Goal: Task Accomplishment & Management: Manage account settings

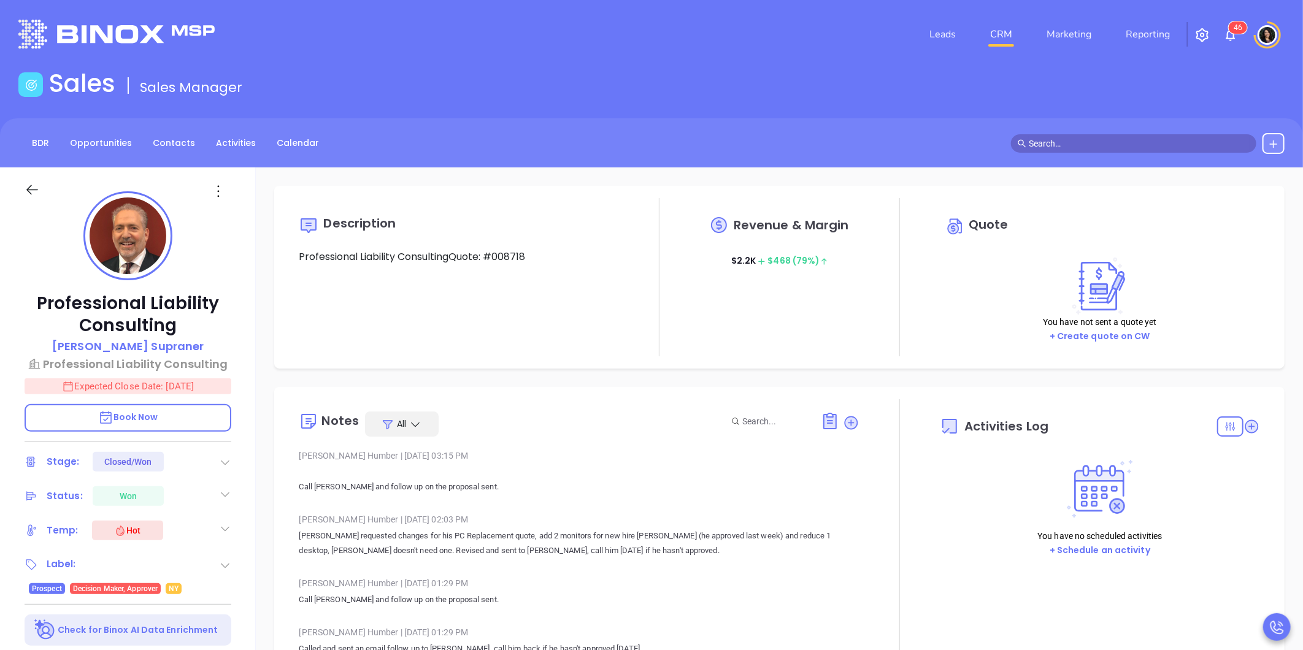
type input "[DATE]"
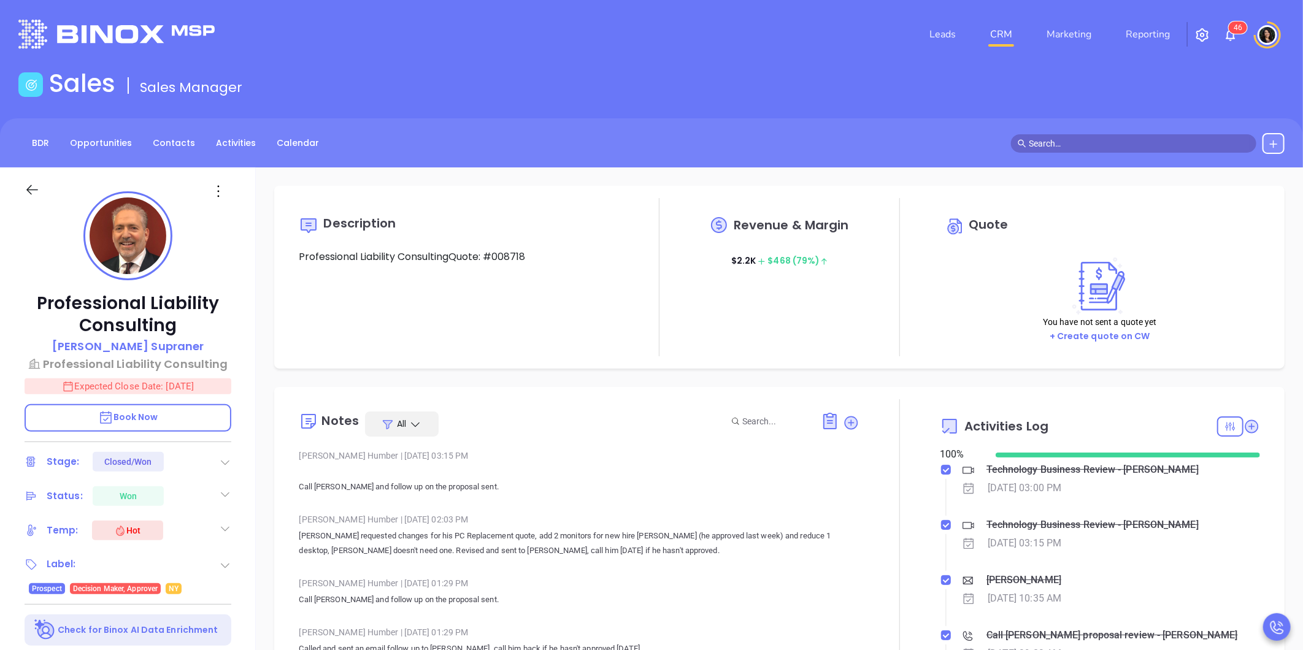
click at [1006, 28] on link "CRM" at bounding box center [1001, 34] width 32 height 25
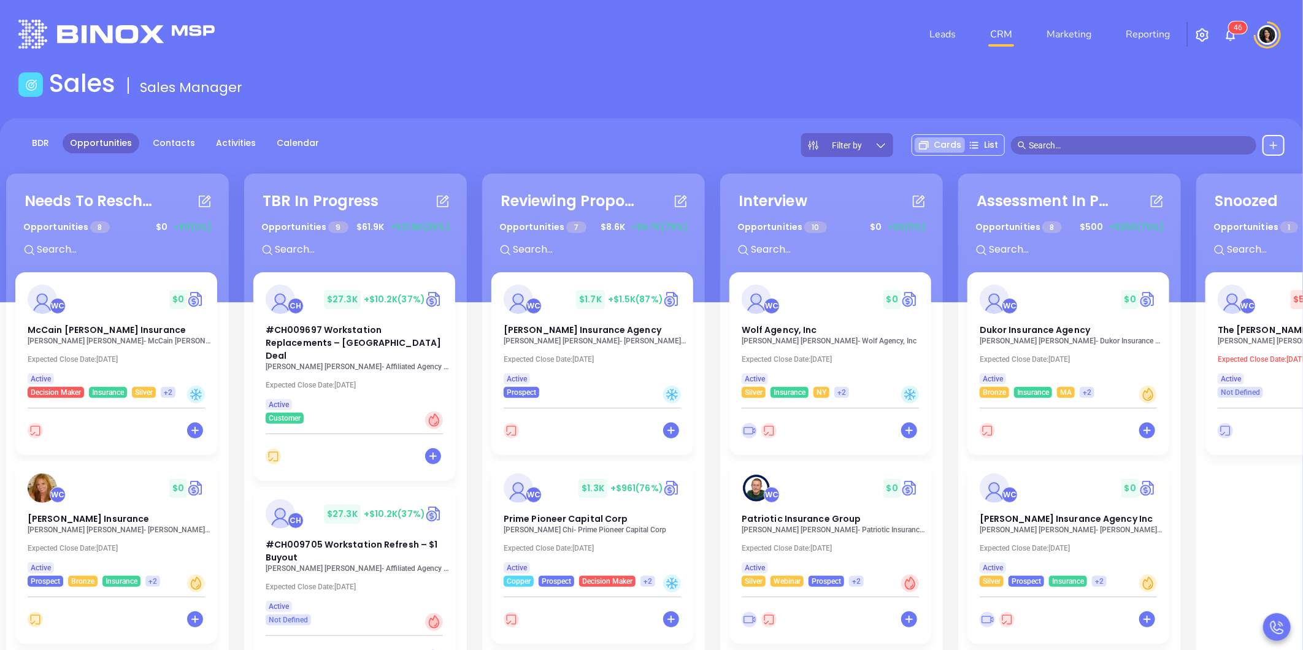
click at [853, 33] on div "Leads CRM Marketing Reporting 4 6" at bounding box center [865, 34] width 854 height 44
click at [1033, 136] on span at bounding box center [1133, 145] width 245 height 18
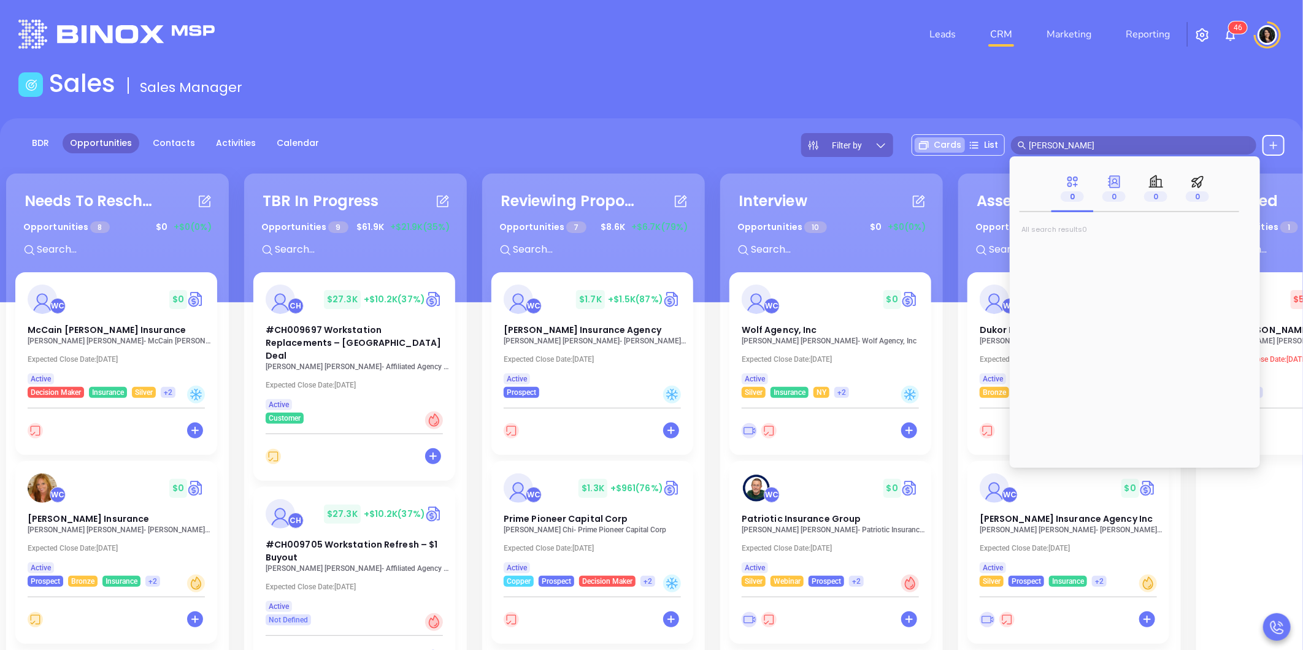
type input "daniel lopez"
click at [1116, 193] on span "0" at bounding box center [1113, 196] width 23 height 10
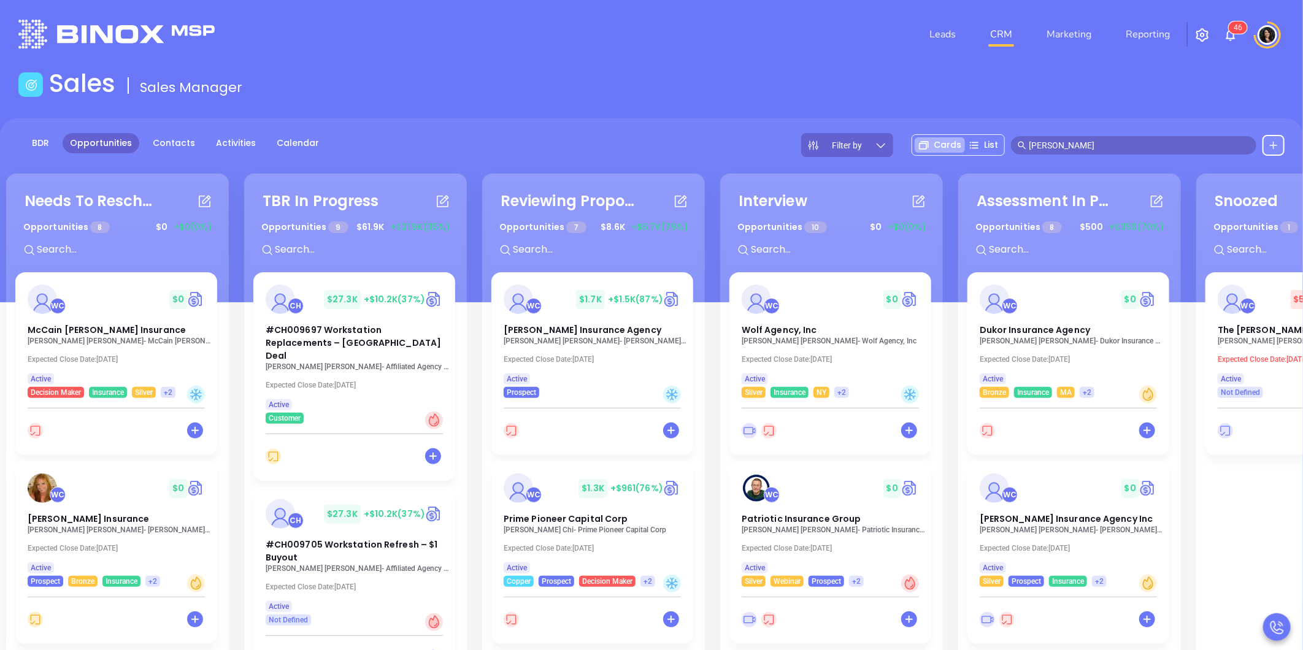
click at [1050, 88] on div "Sales Sales Manager" at bounding box center [651, 86] width 1281 height 34
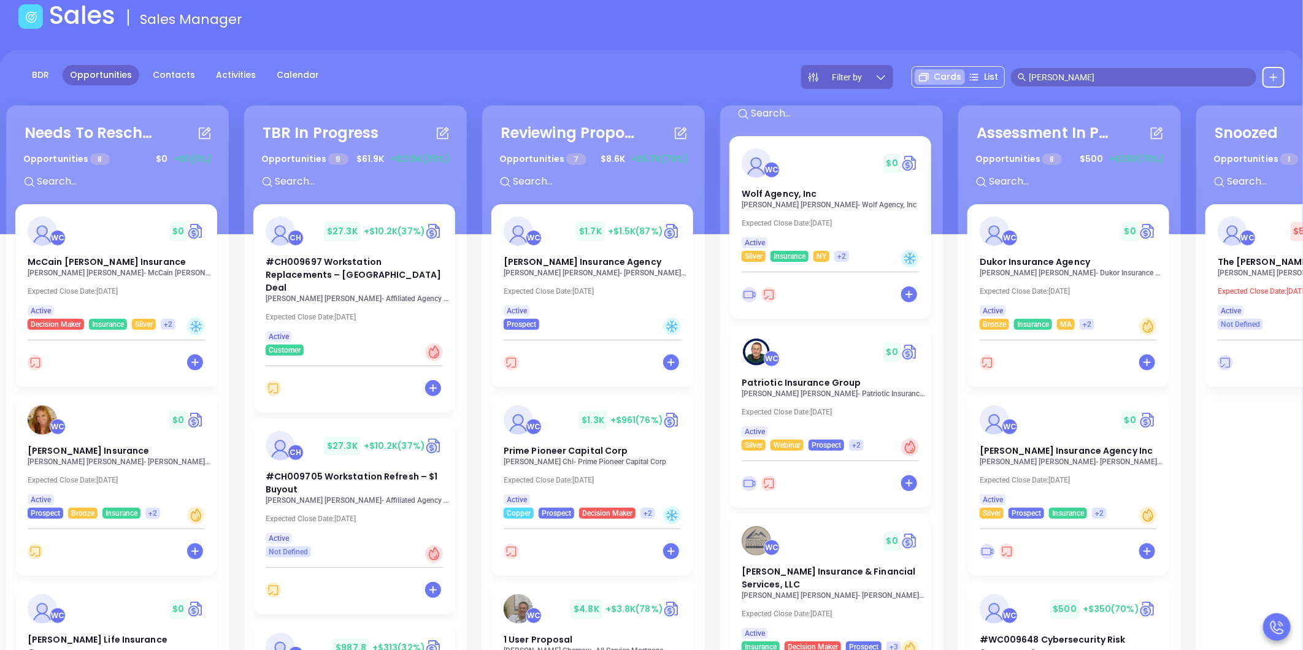
scroll to position [418, 0]
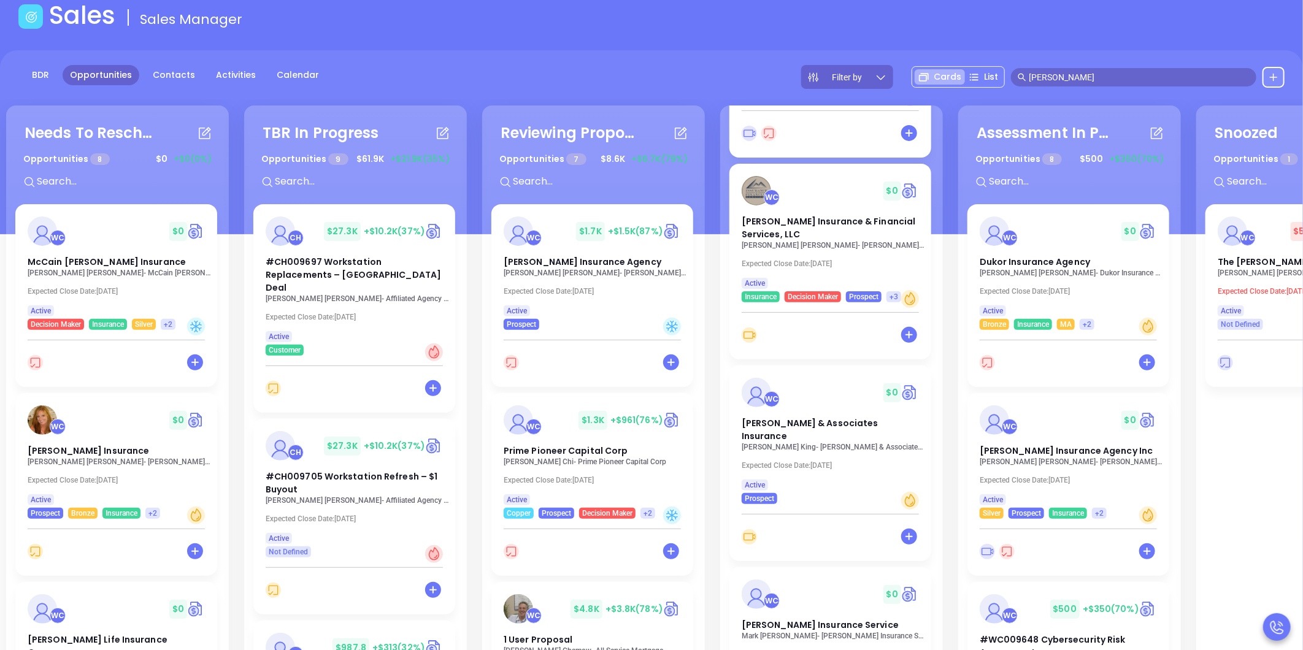
click at [807, 443] on p "Kim King - Moore & Associates Insurance Inc" at bounding box center [834, 447] width 184 height 9
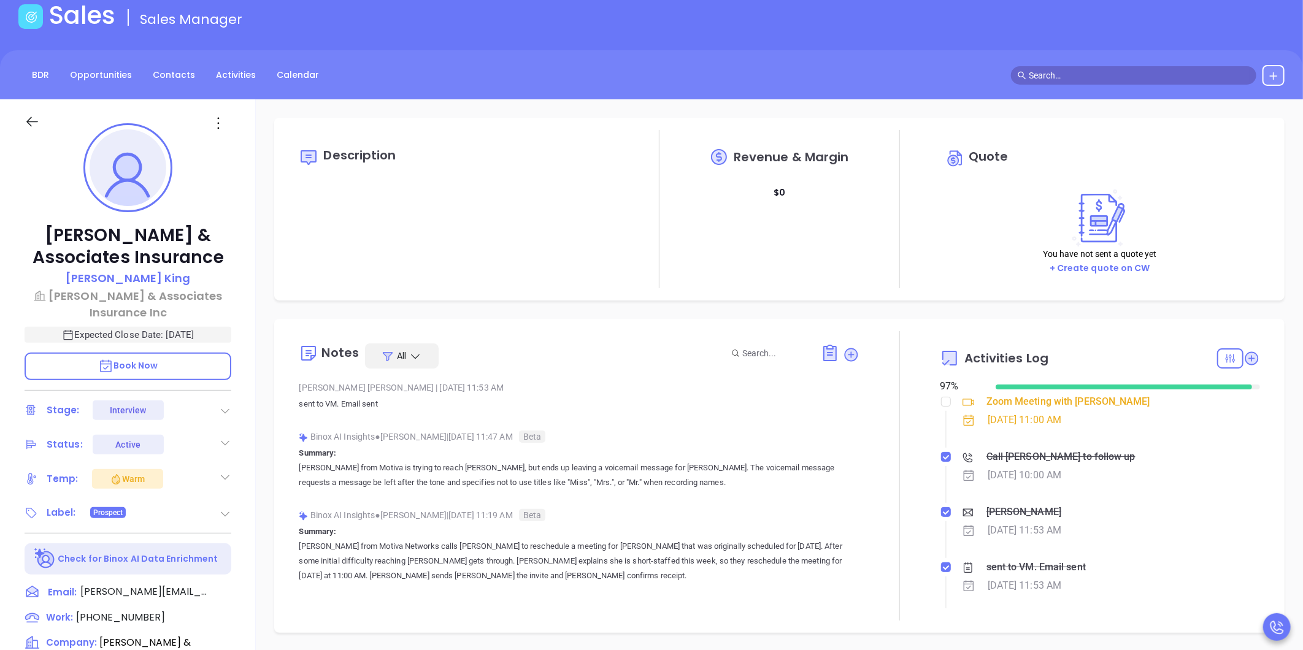
type input "[PERSON_NAME]"
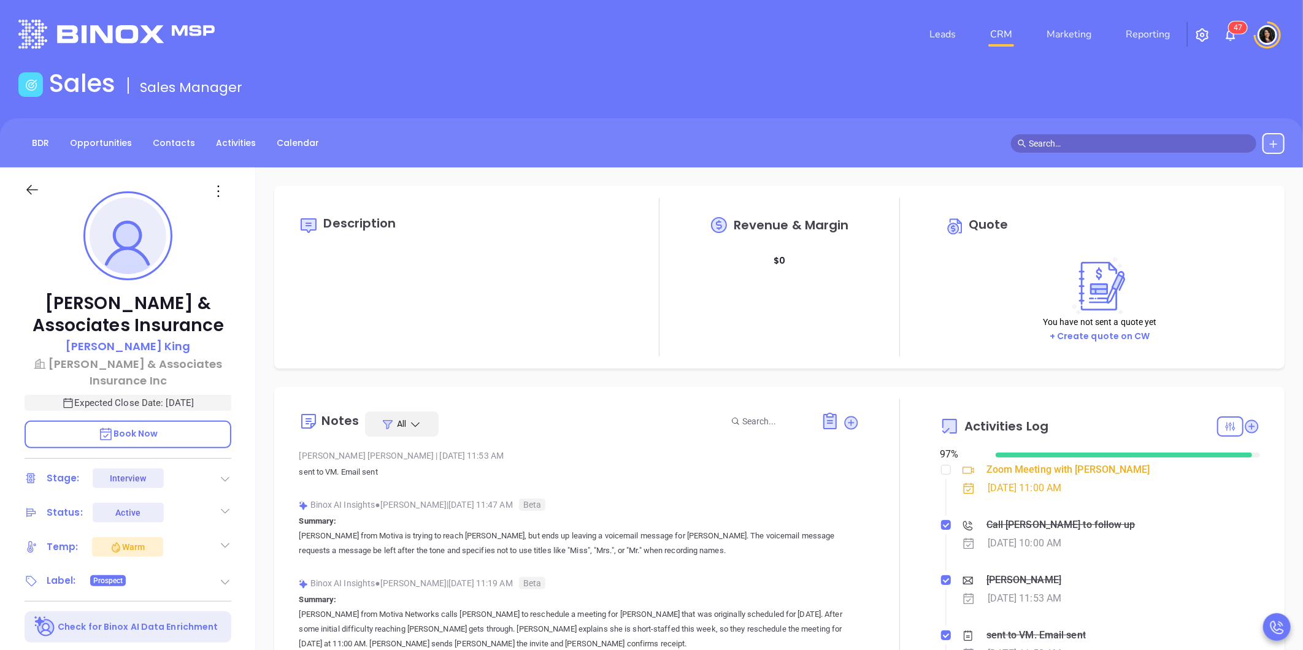
click at [246, 309] on div "Moore & Associates Insurance Kim King Moore & Associates Insurance Inc Expected…" at bounding box center [128, 573] width 256 height 813
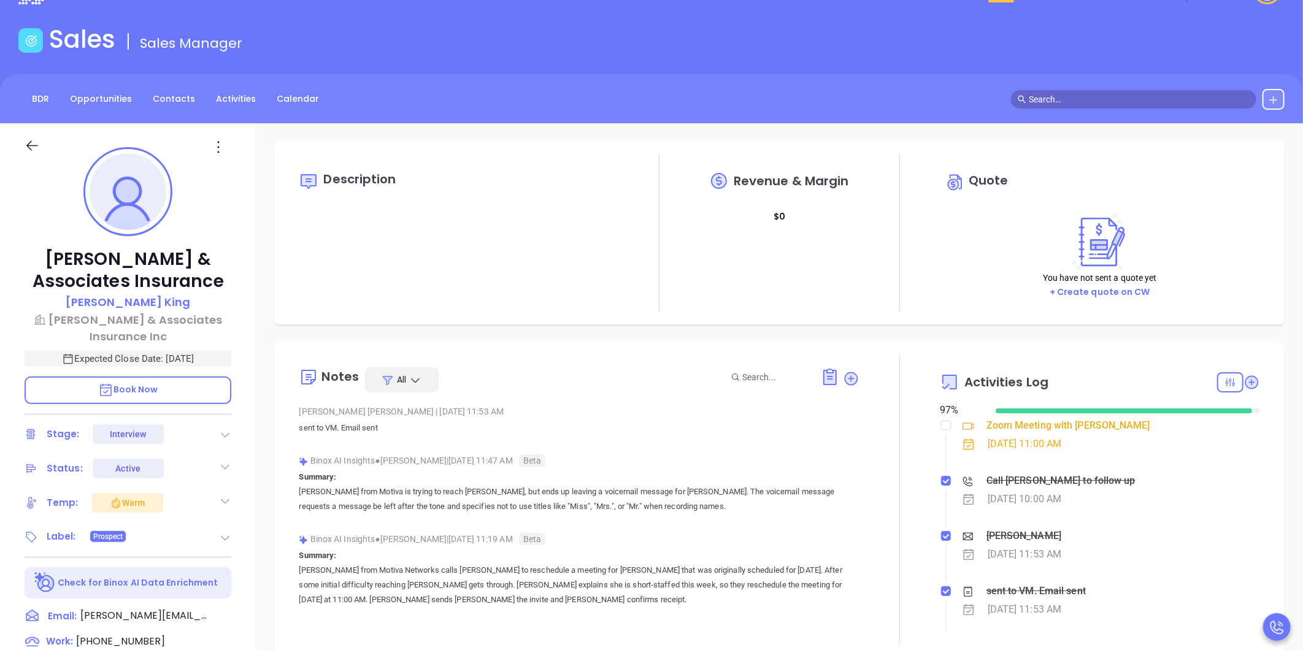
scroll to position [68, 0]
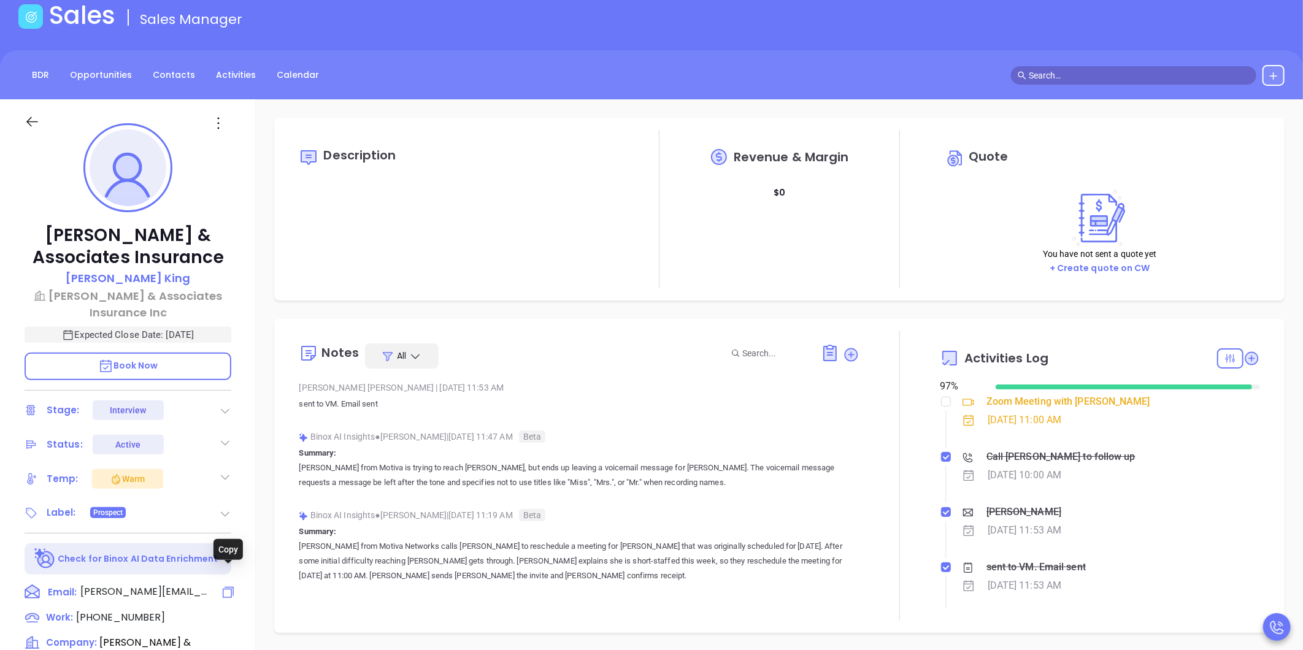
click at [227, 585] on icon at bounding box center [228, 592] width 15 height 15
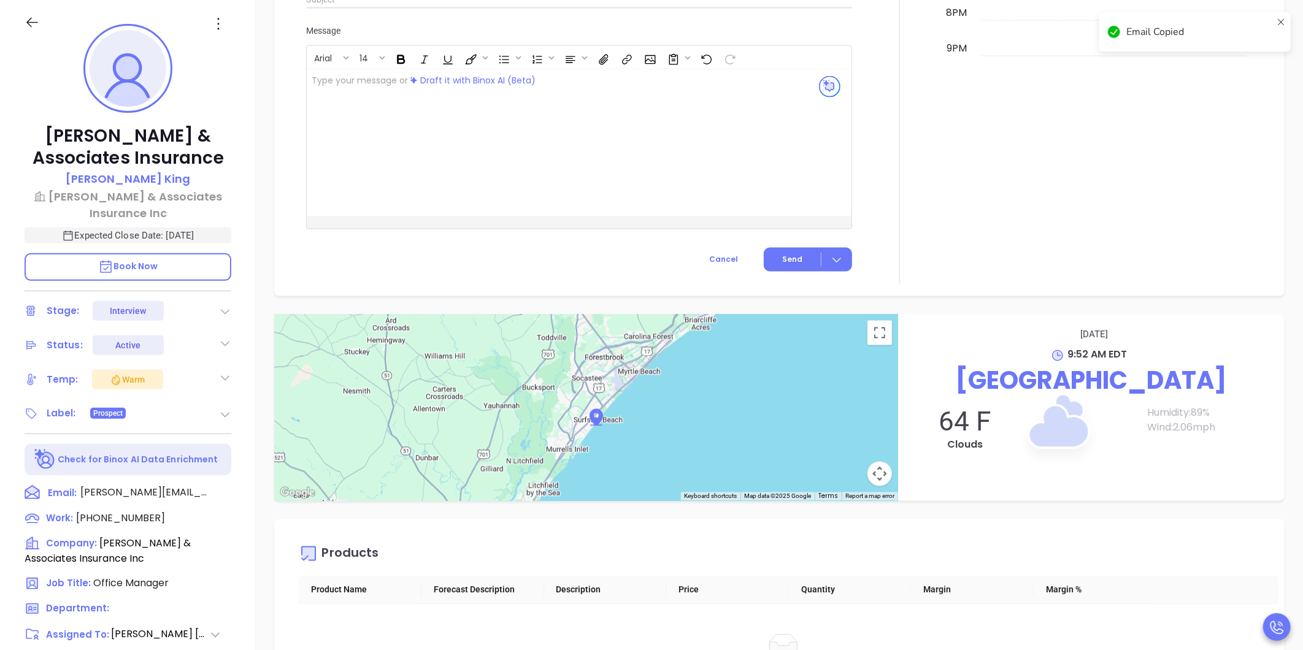
scroll to position [1459, 0]
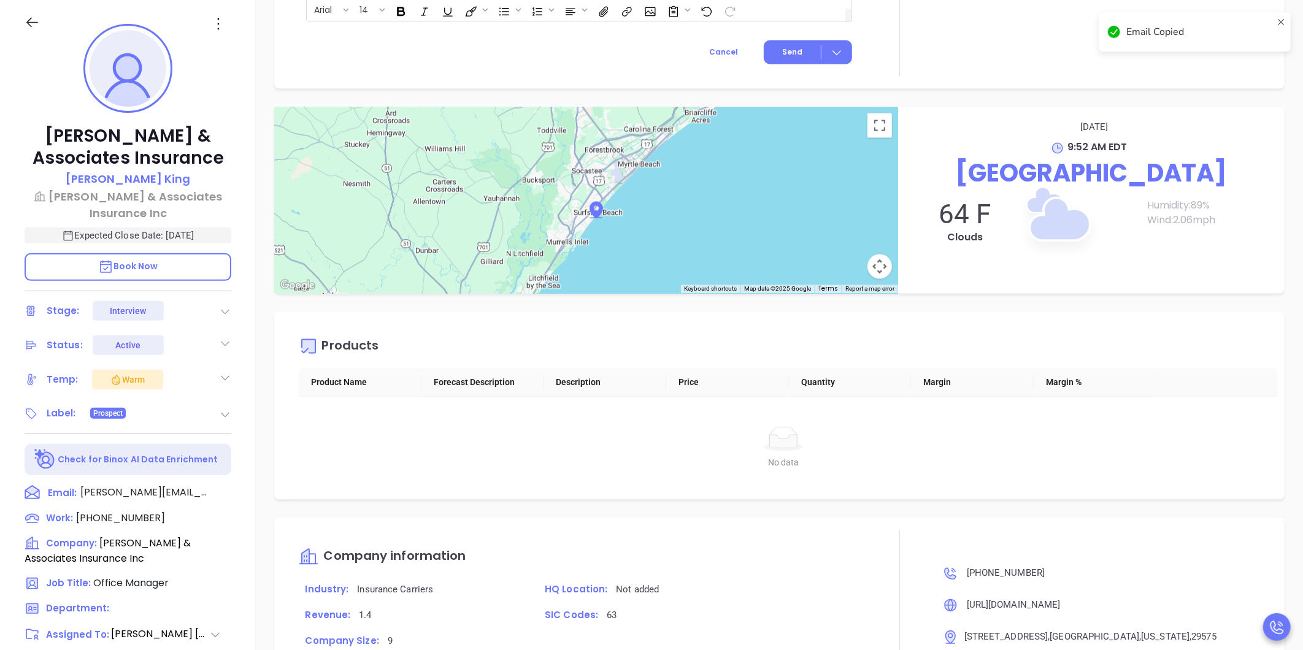
type input "[PERSON_NAME]"
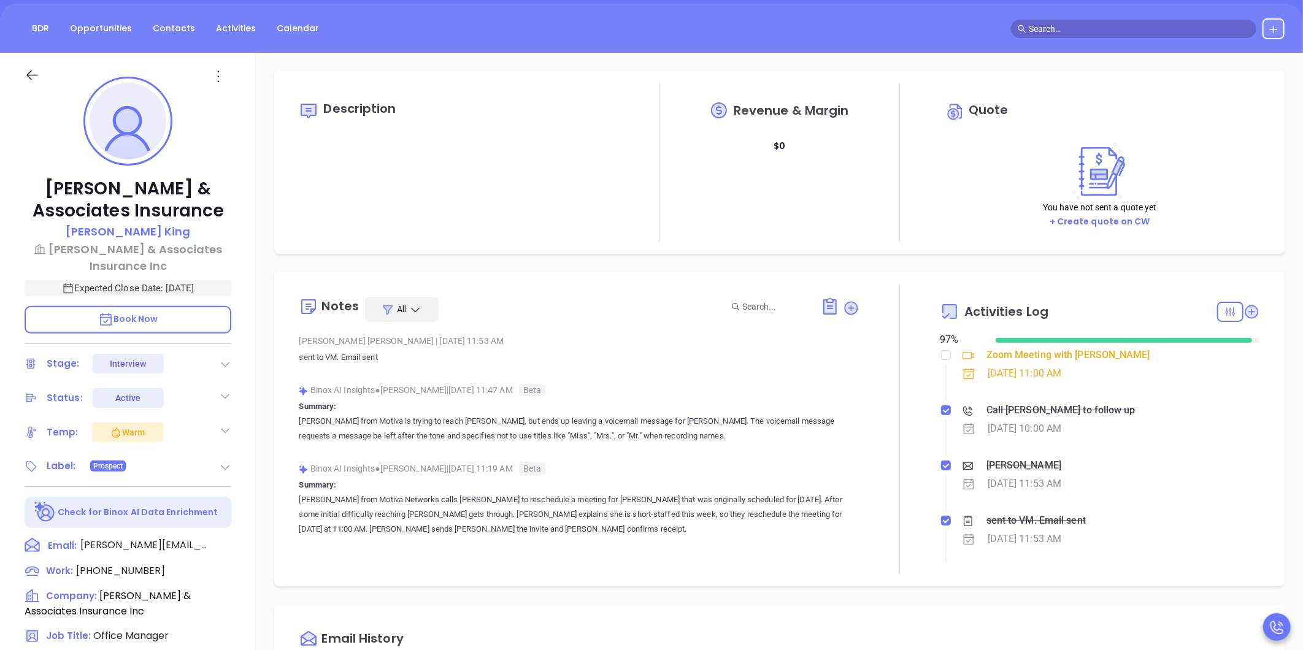
scroll to position [0, 0]
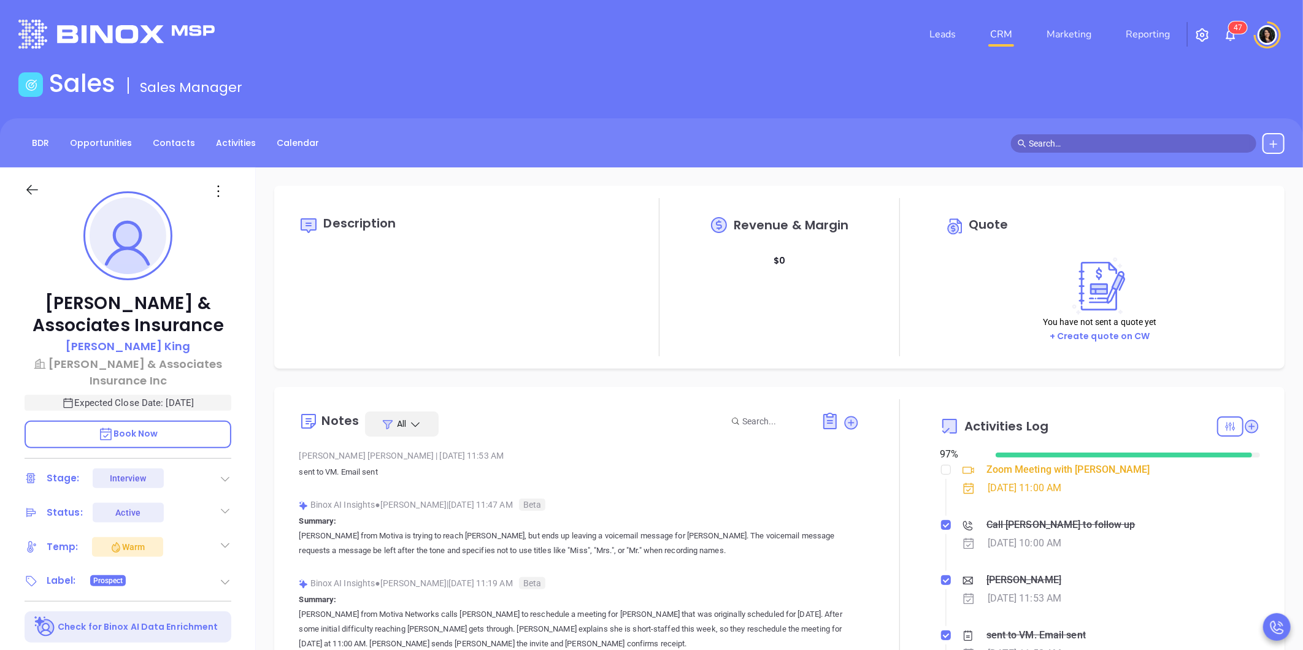
click at [997, 34] on link "CRM" at bounding box center [1001, 34] width 32 height 25
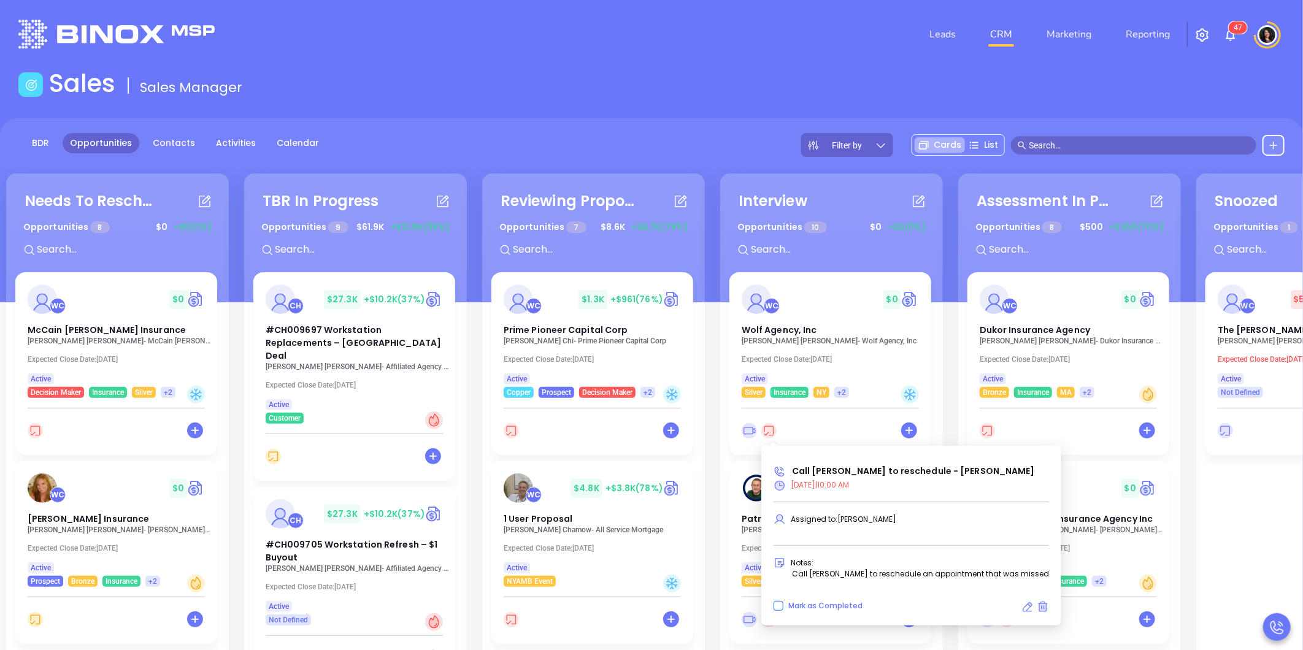
click at [804, 605] on span "Mark as Completed" at bounding box center [825, 606] width 74 height 10
click at [783, 605] on input "Mark as Completed" at bounding box center [778, 606] width 10 height 10
checkbox input "true"
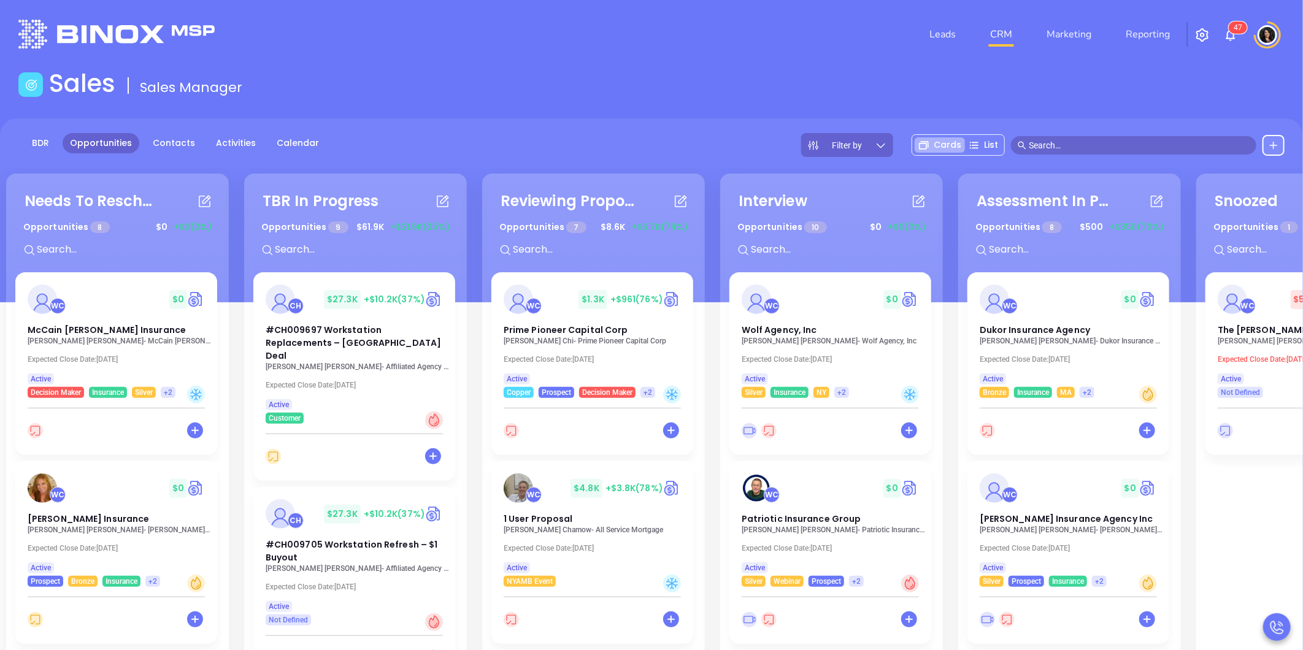
click at [719, 501] on div "Needs To Reschedule Opportunities 8 $ 0 +$0 (0%) + WC $ 0 McCain Atkinson Insur…" at bounding box center [836, 490] width 1666 height 638
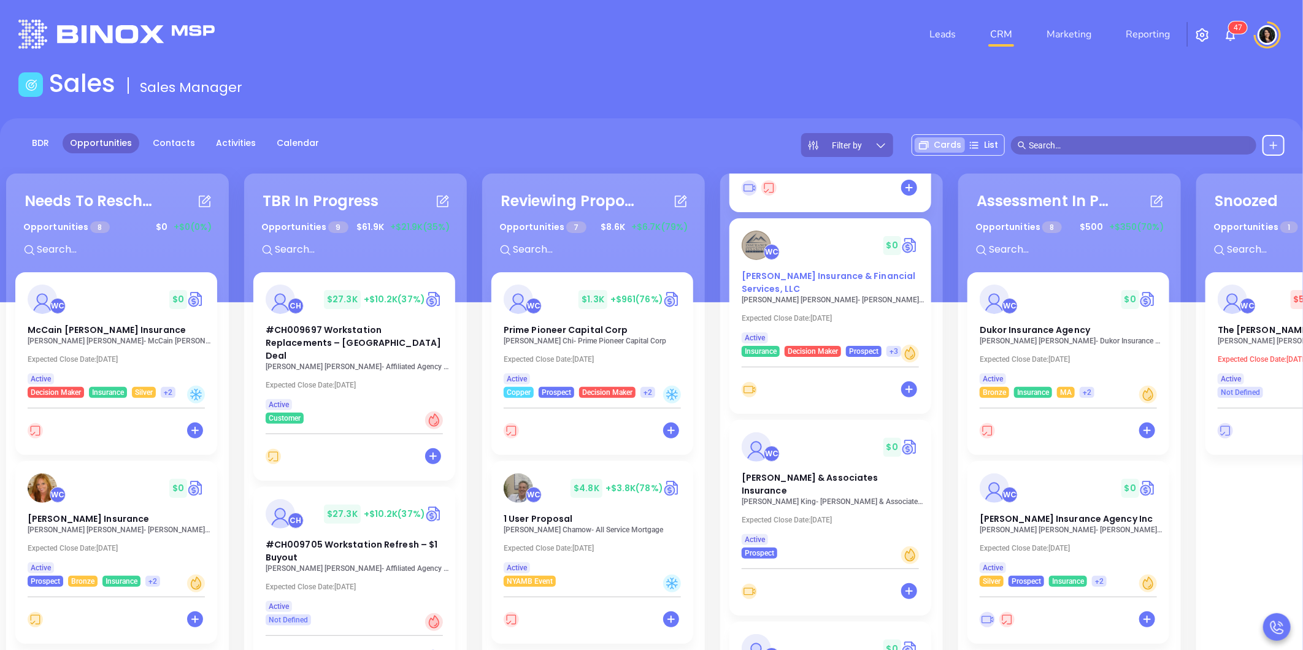
scroll to position [340, 0]
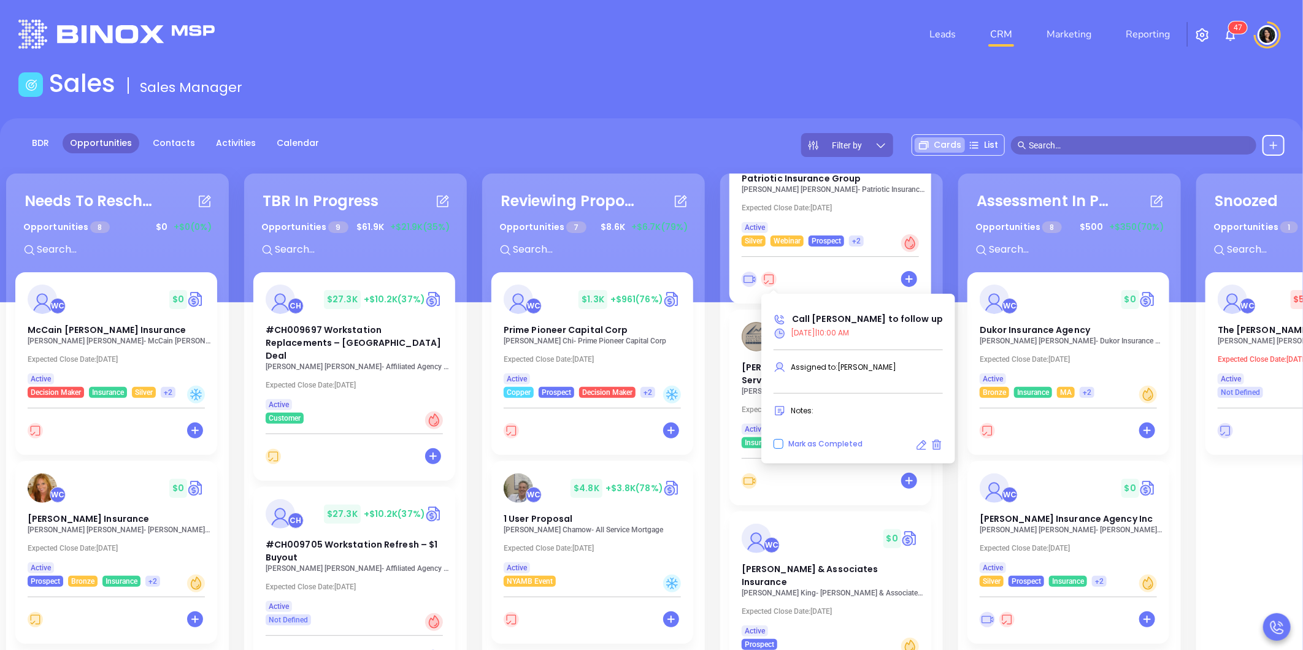
click at [781, 445] on input "Mark as Completed" at bounding box center [778, 444] width 10 height 10
checkbox input "true"
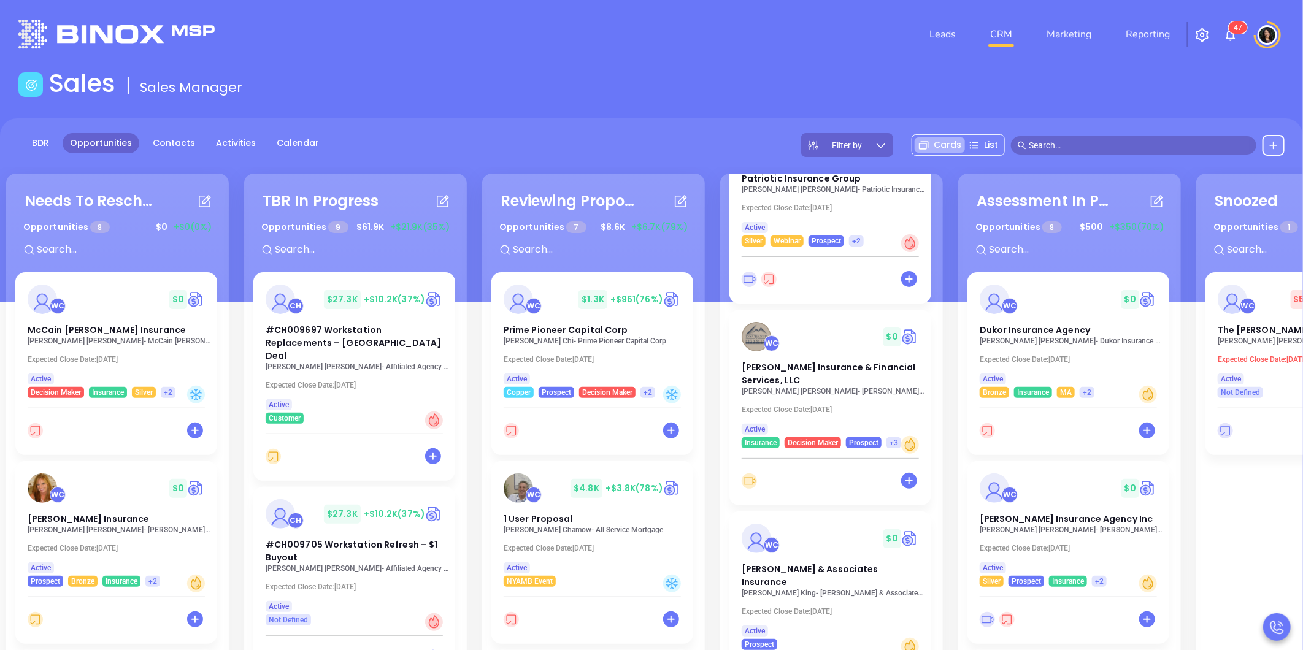
click at [714, 391] on div "Needs To Reschedule Opportunities 8 $ 0 +$0 (0%) + WC $ 0 McCain Atkinson Insur…" at bounding box center [836, 490] width 1666 height 638
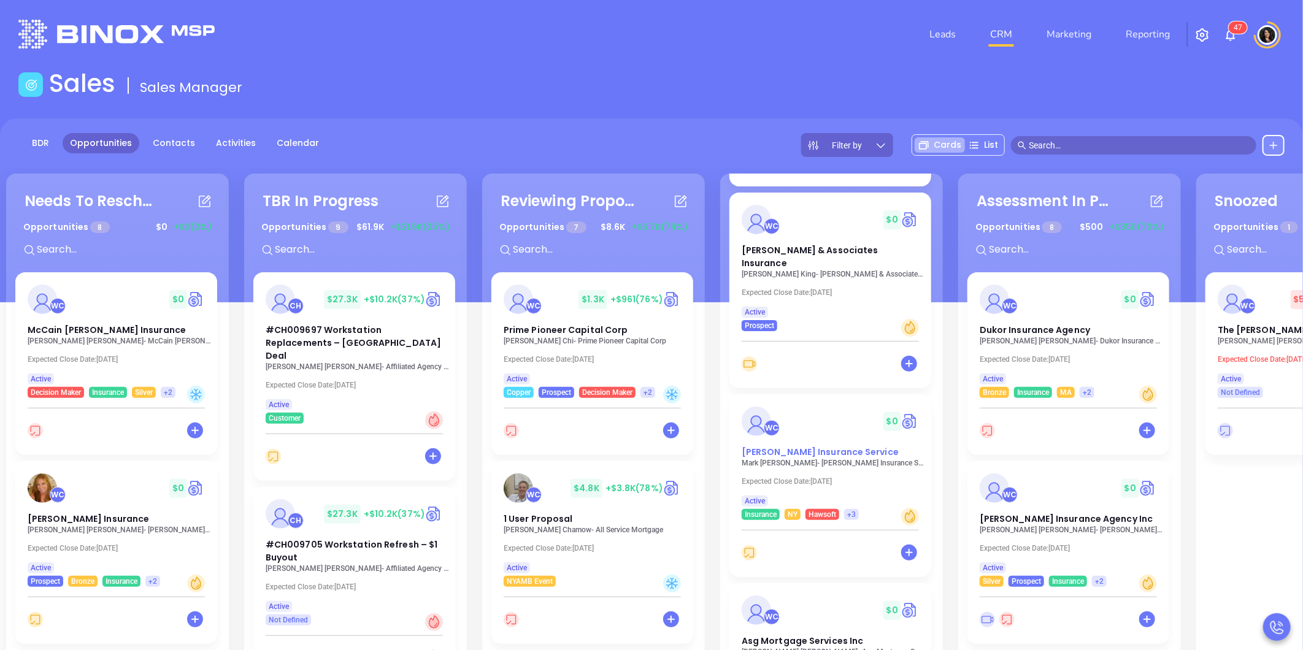
scroll to position [681, 0]
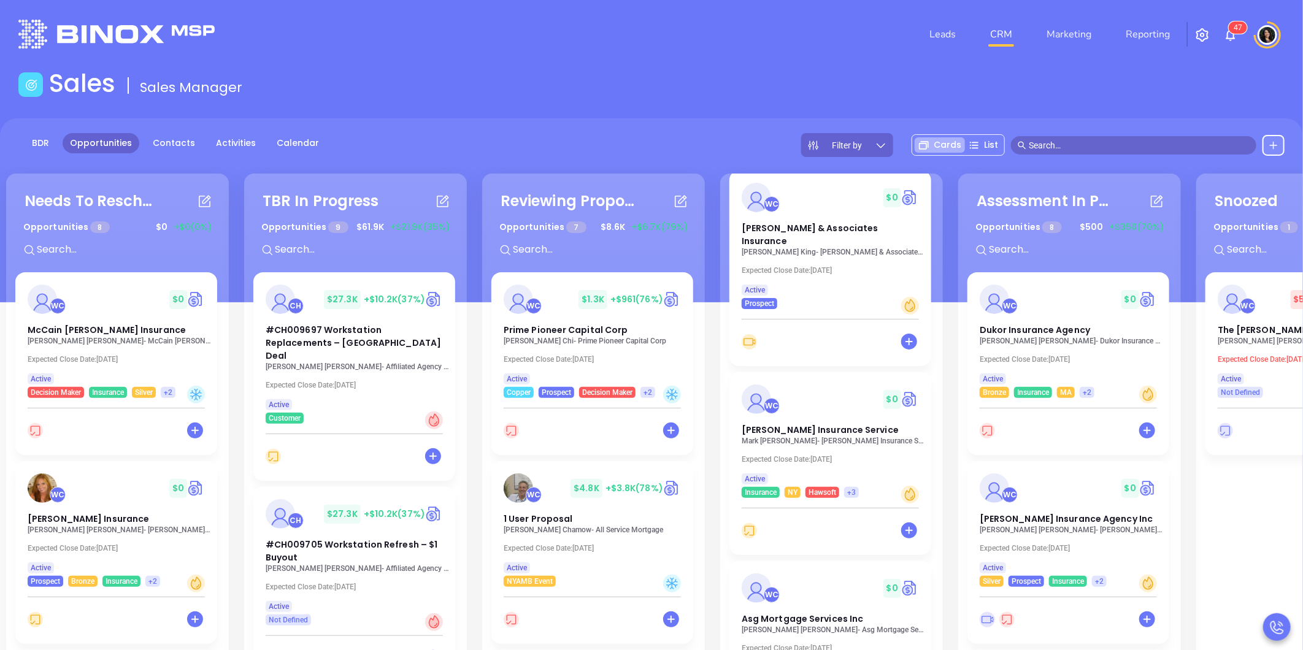
click at [1107, 145] on input "text" at bounding box center [1139, 145] width 221 height 13
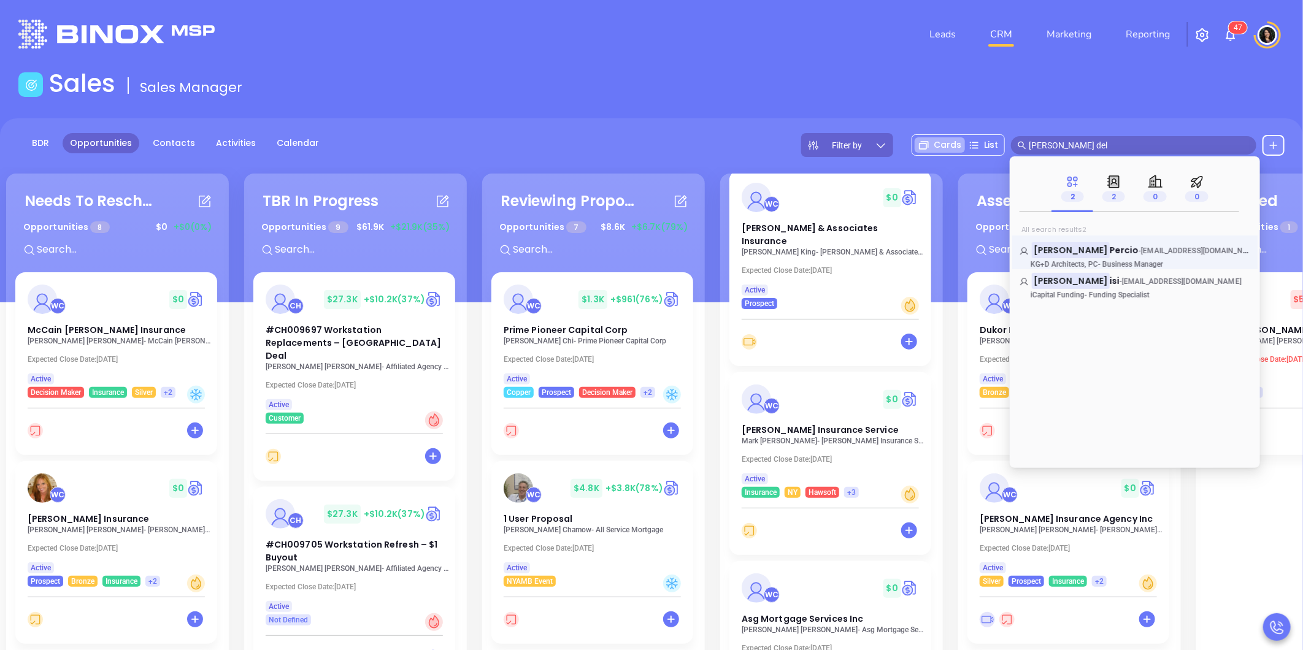
type input "lisa del"
click at [1108, 256] on link "Lisa Del Percio - ldelpercio@kgdarchitects.com KG+D Architects, PC - Business M…" at bounding box center [1134, 256] width 231 height 25
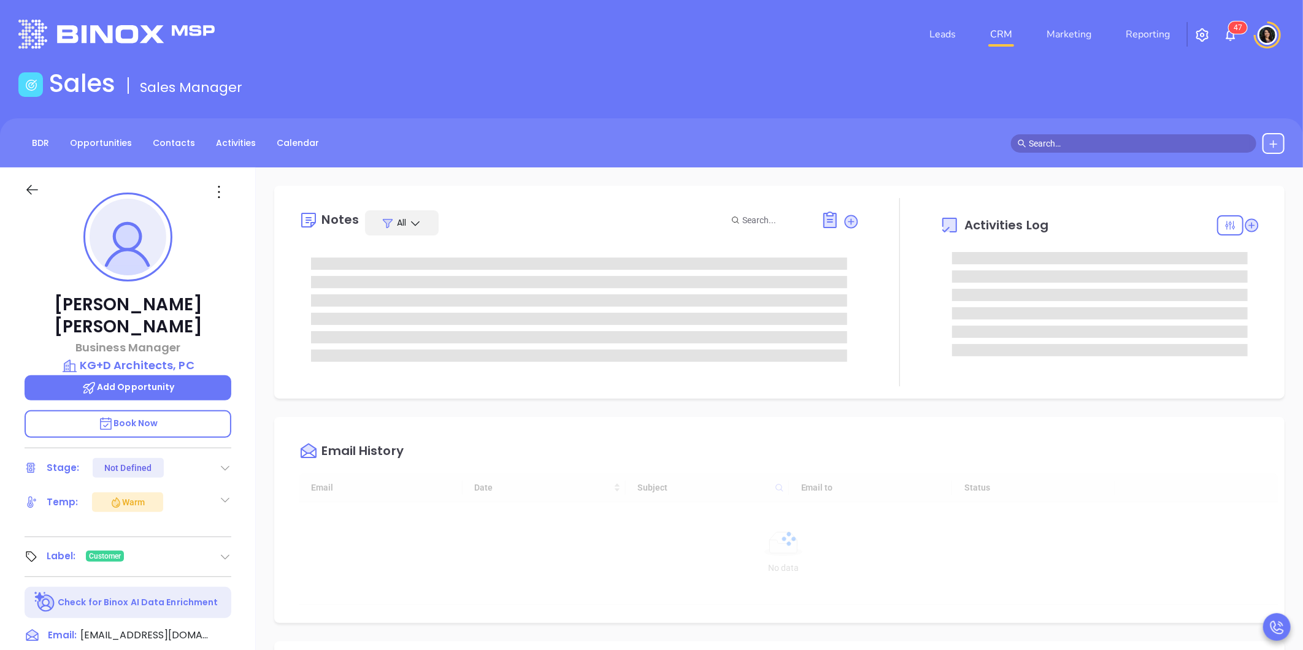
type input "[DATE]"
type input "[PERSON_NAME]"
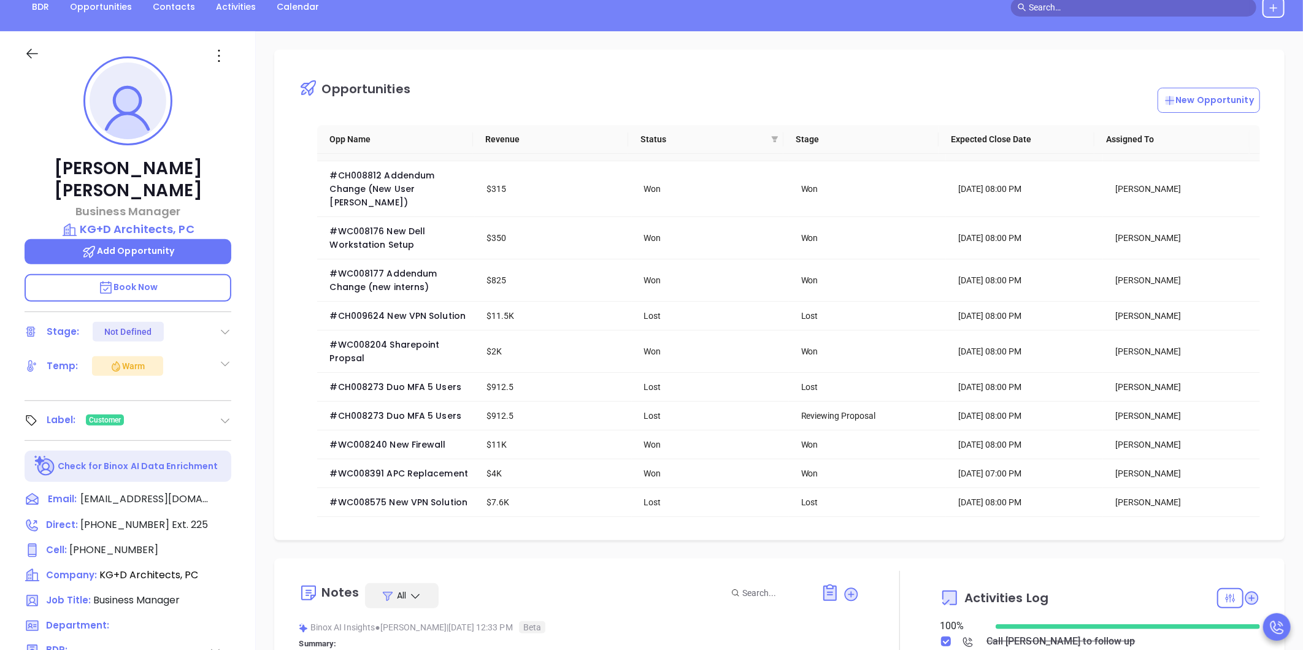
scroll to position [0, 0]
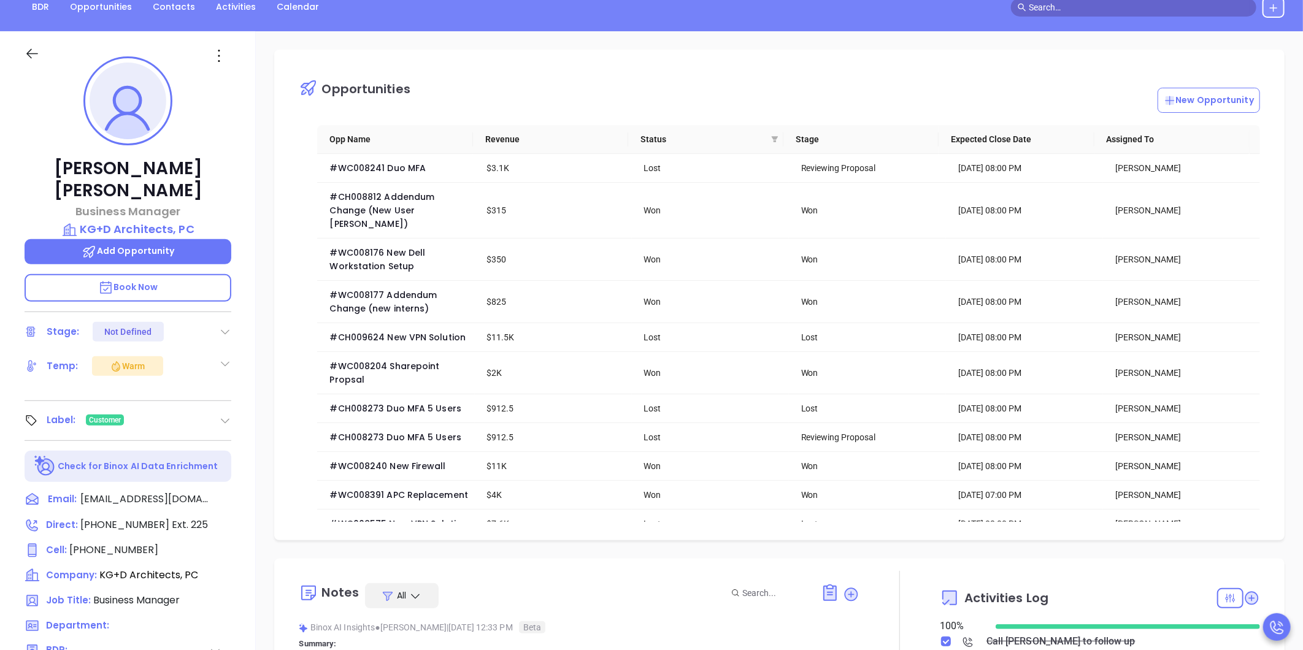
click at [256, 266] on div "Opportunities New Opportunity Opp Name Revenue Status Stage Expected Close Date…" at bounding box center [779, 460] width 1047 height 859
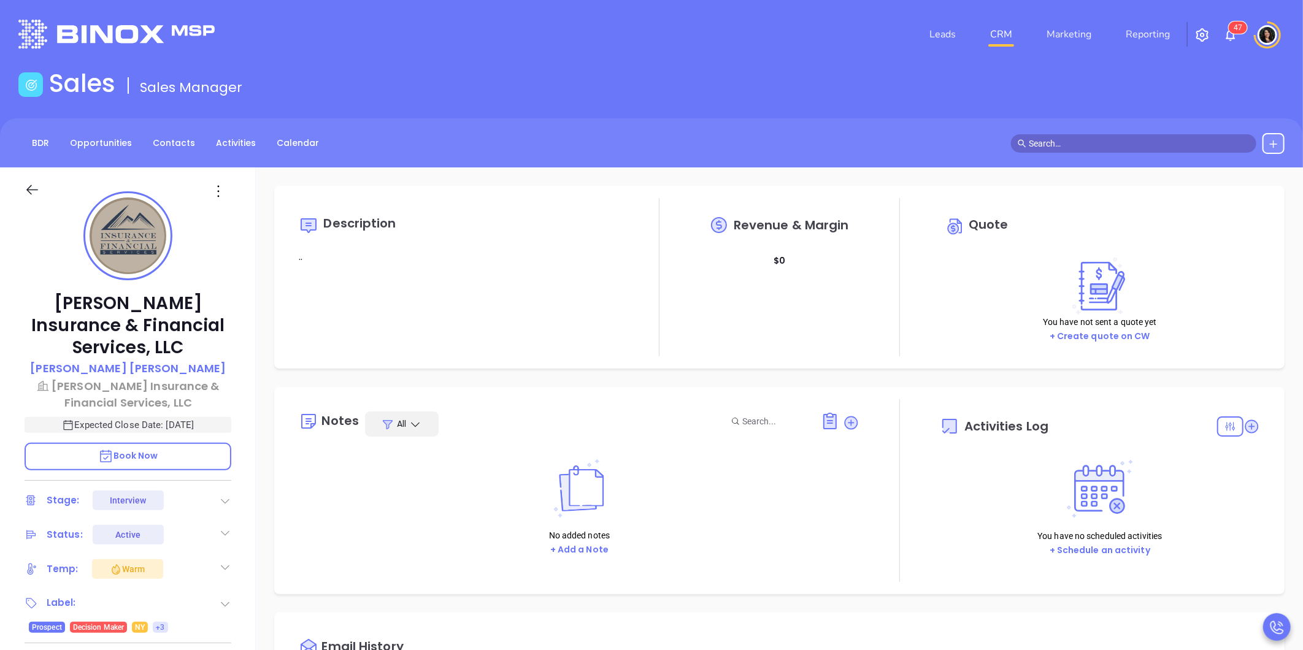
type input "10:00 am"
type input "[DATE]"
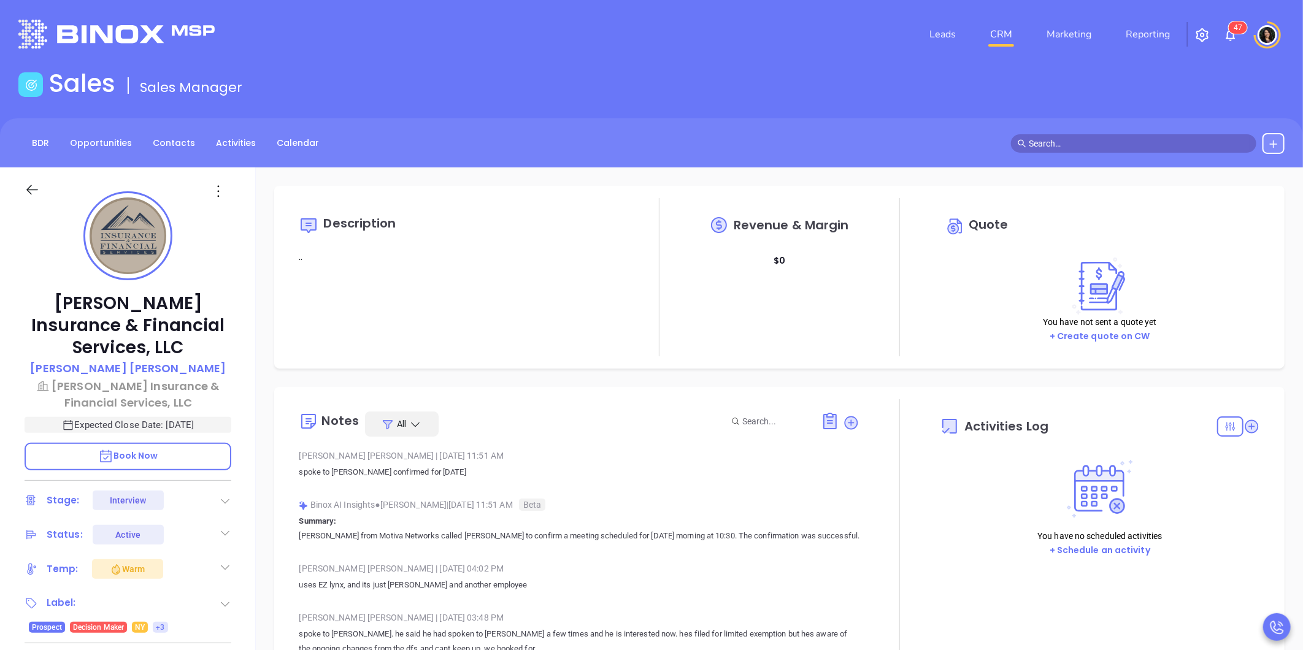
type input "[PERSON_NAME]"
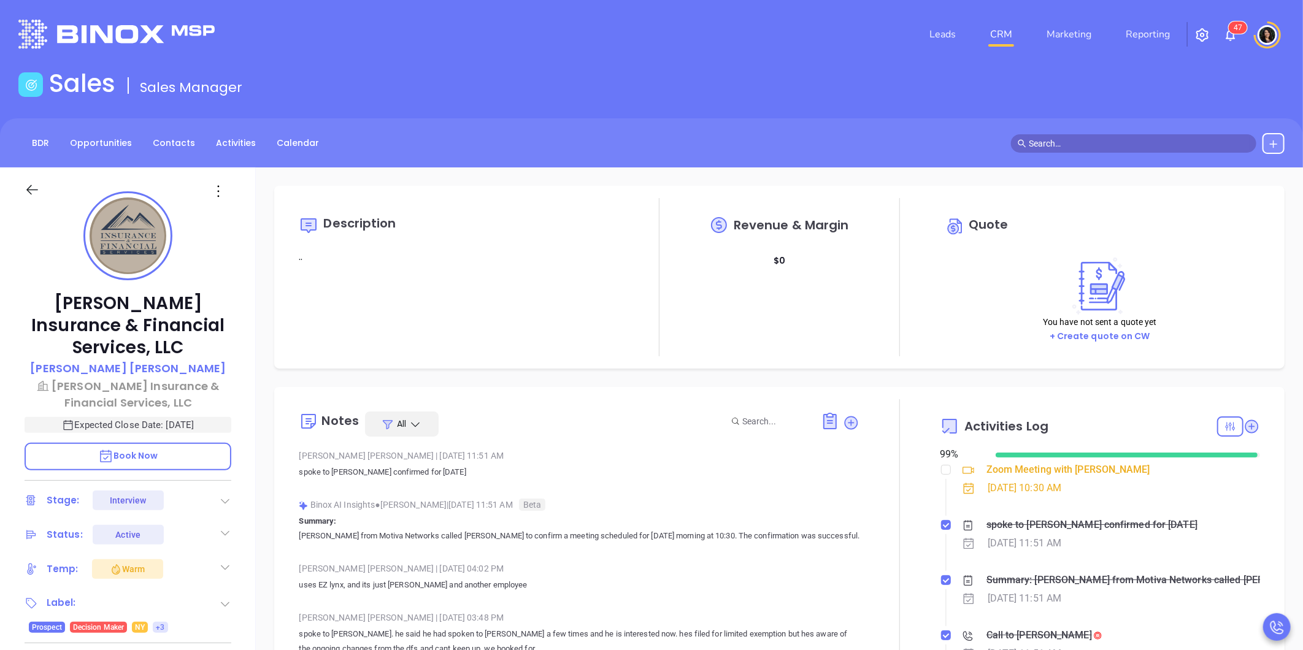
drag, startPoint x: 716, startPoint y: 17, endPoint x: 715, endPoint y: 59, distance: 41.7
click at [716, 17] on div "Leads CRM Marketing Reporting 4 7" at bounding box center [865, 34] width 854 height 44
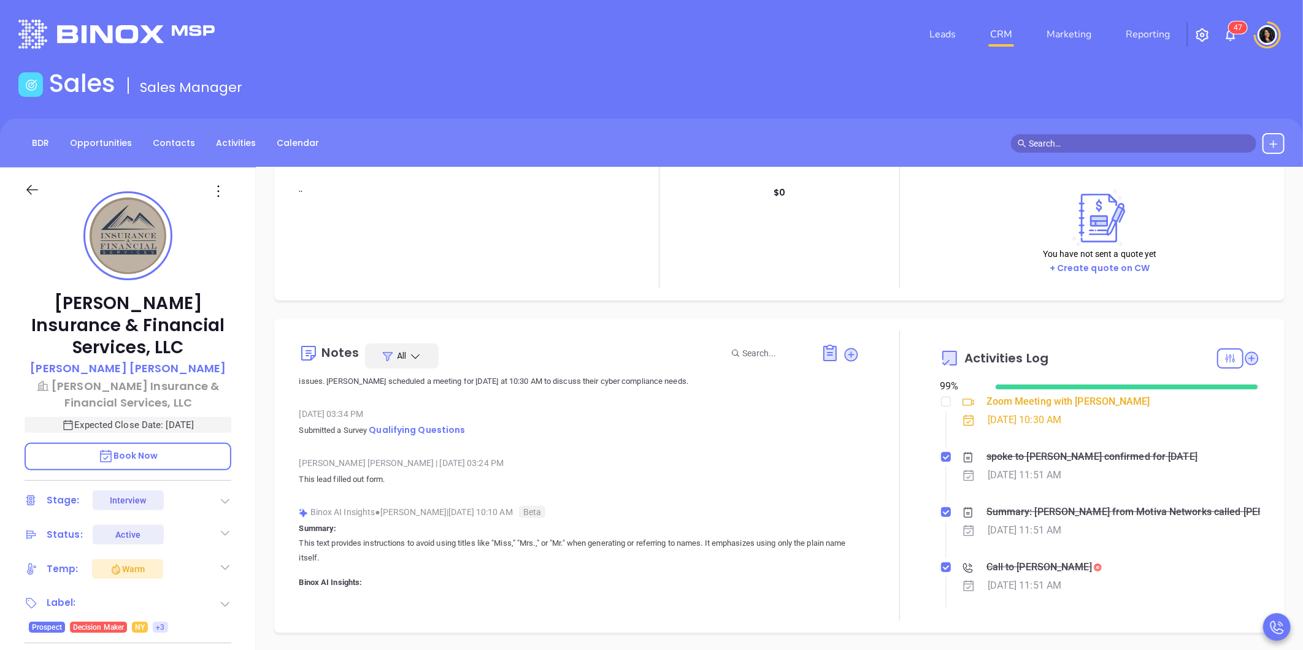
scroll to position [340, 0]
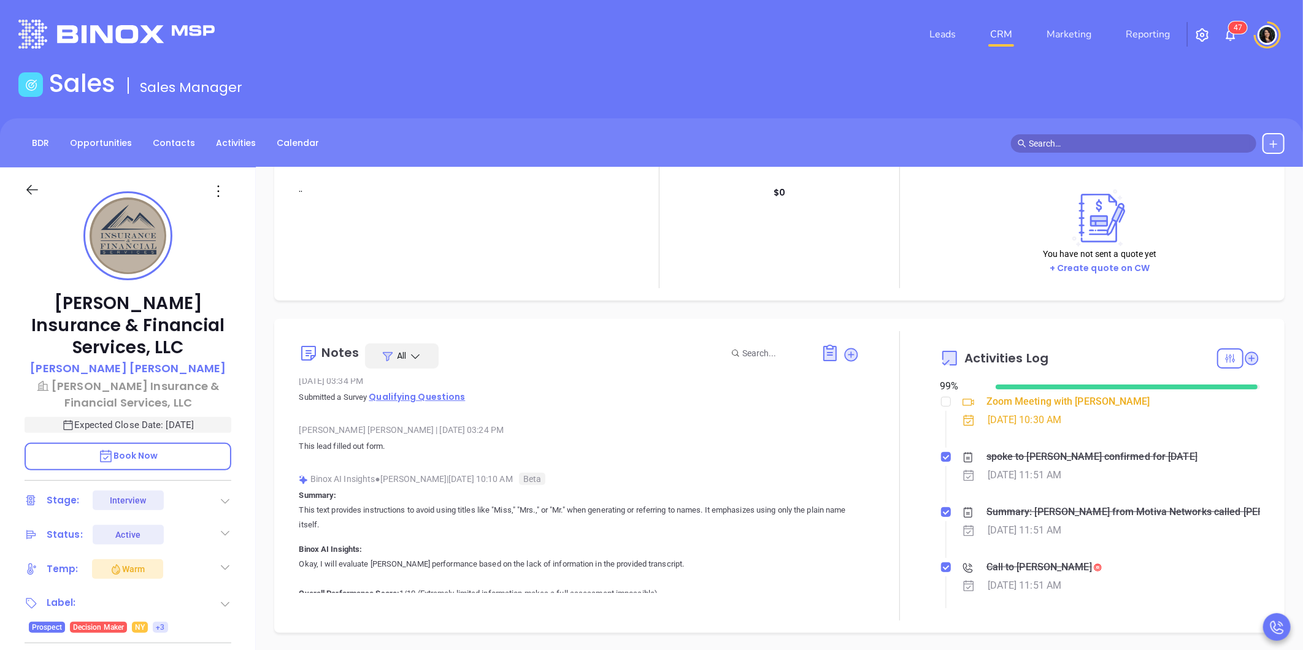
click at [431, 397] on span "Qualifying Questions" at bounding box center [417, 397] width 96 height 12
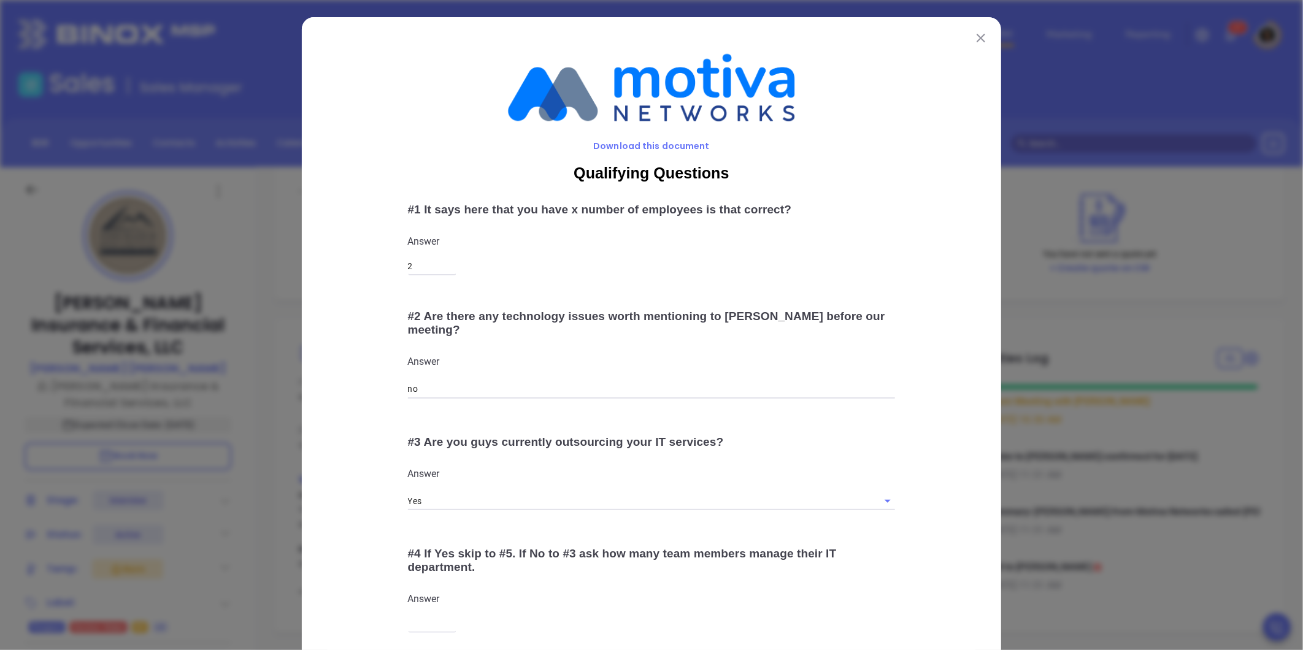
click at [1045, 382] on div "Download this document Qualifying Questions # 1 It says here that you have x nu…" at bounding box center [651, 325] width 1303 height 650
click at [1034, 210] on div "Download this document Qualifying Questions # 1 It says here that you have x nu…" at bounding box center [651, 325] width 1303 height 650
click at [976, 32] on button at bounding box center [981, 37] width 16 height 16
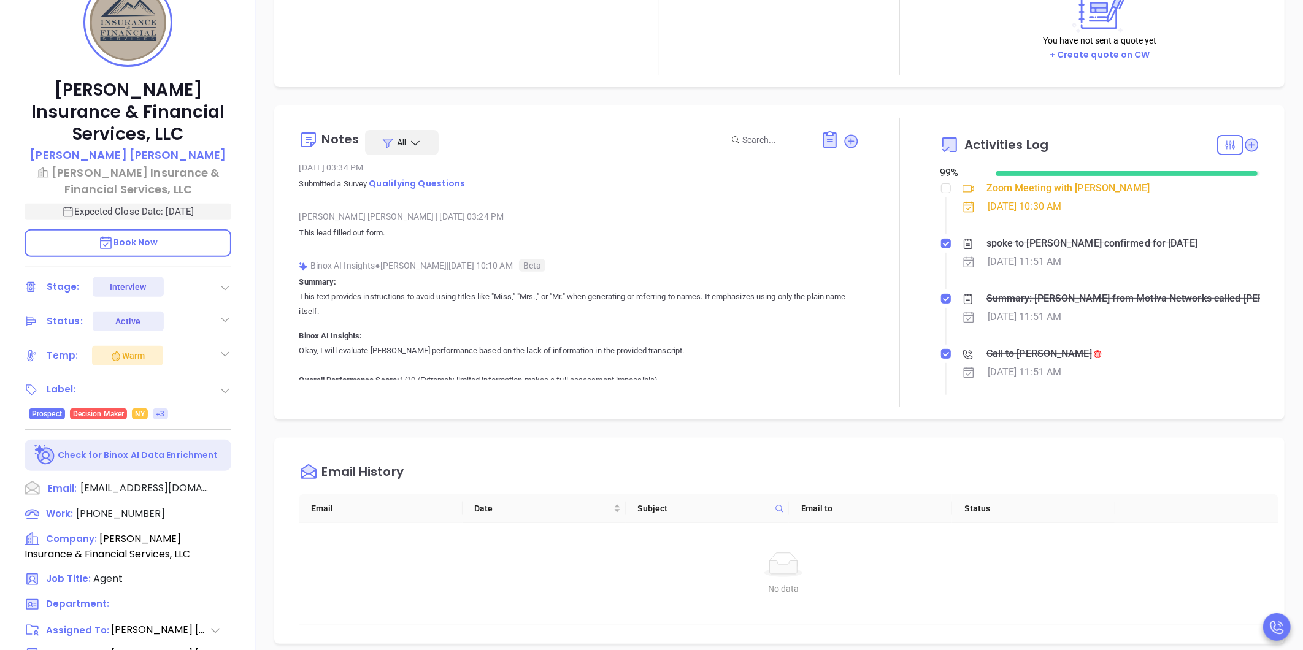
scroll to position [376, 0]
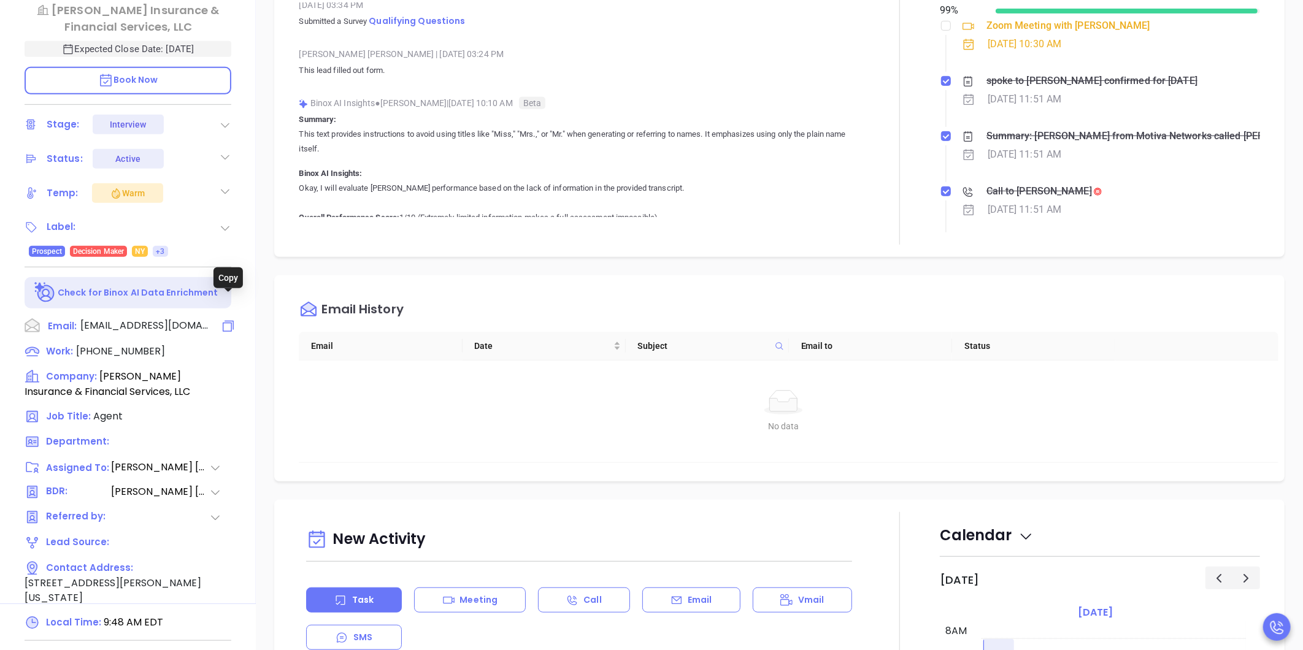
click at [225, 319] on icon at bounding box center [228, 326] width 15 height 15
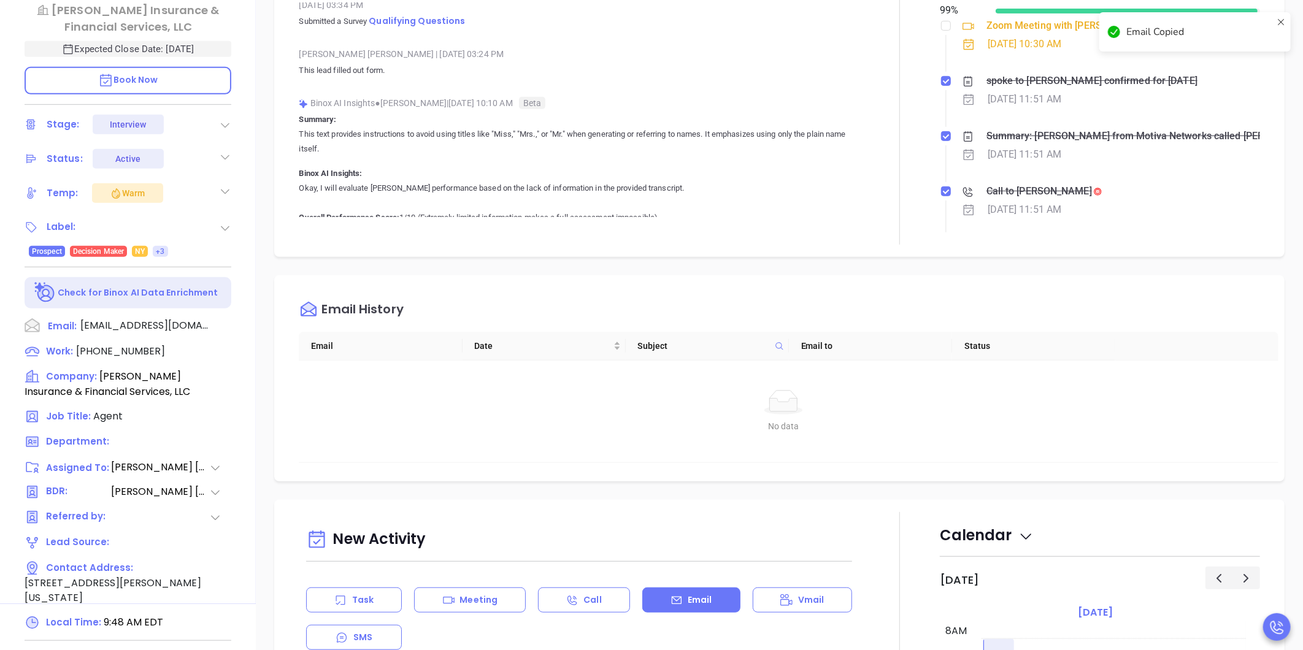
scroll to position [776, 0]
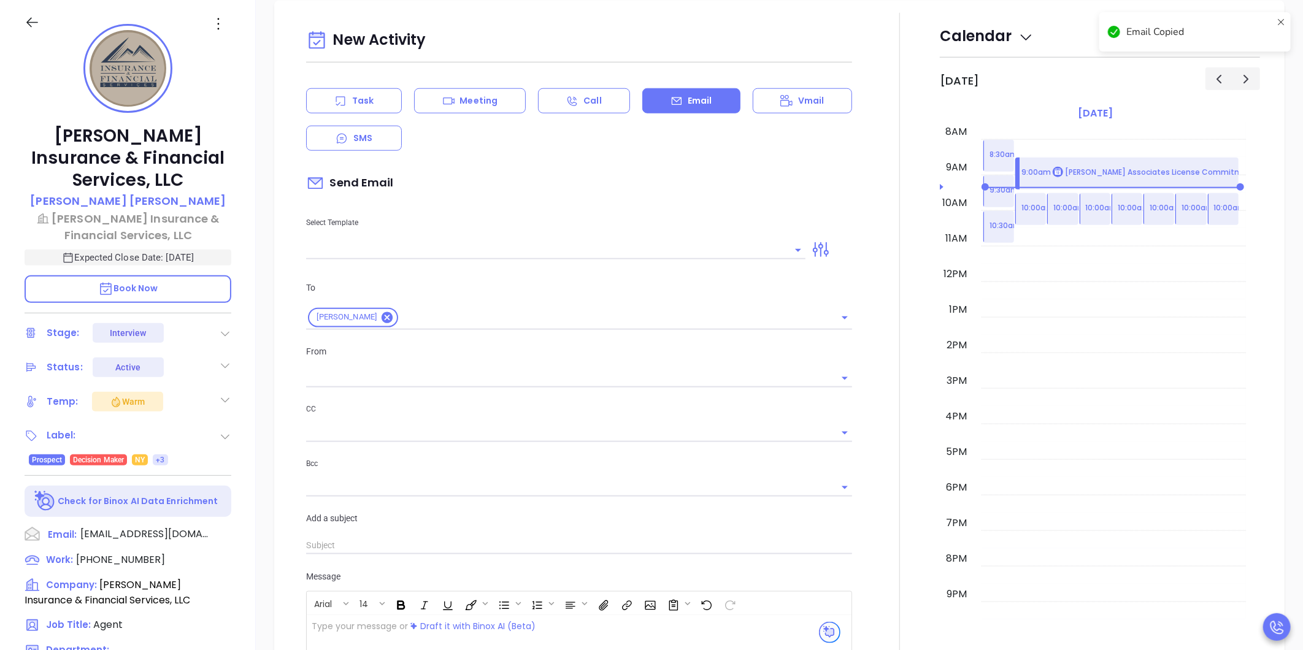
type input "[PERSON_NAME]"
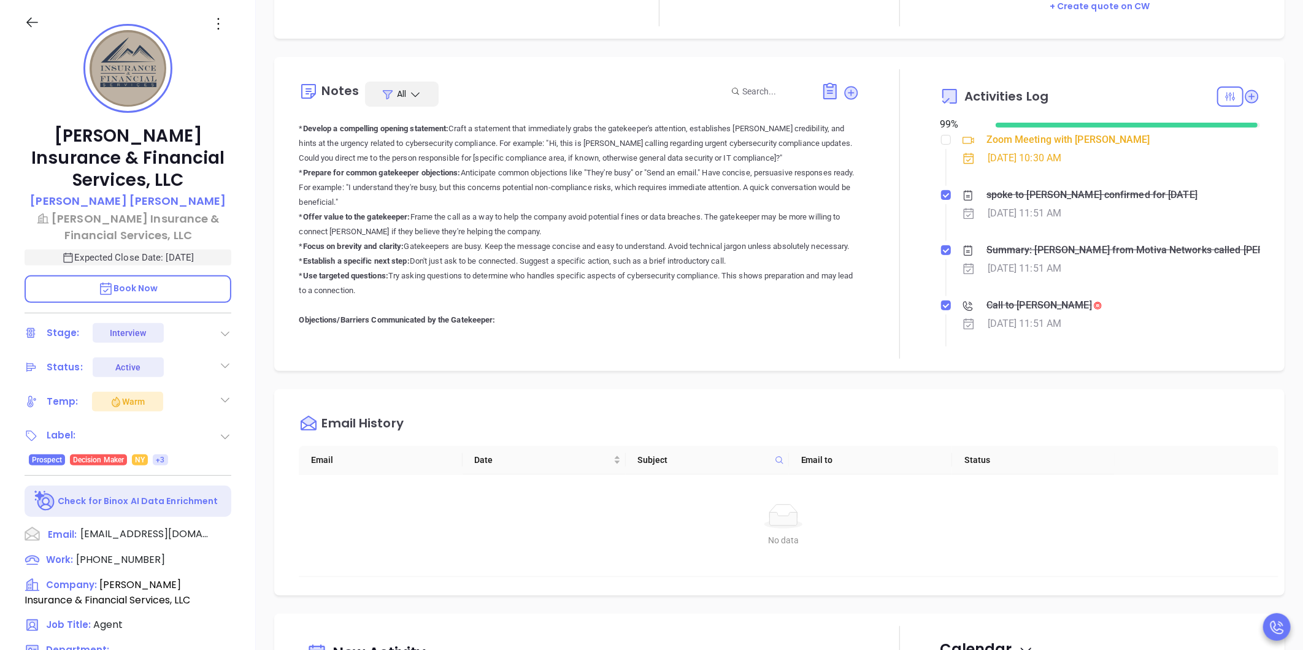
scroll to position [1022, 0]
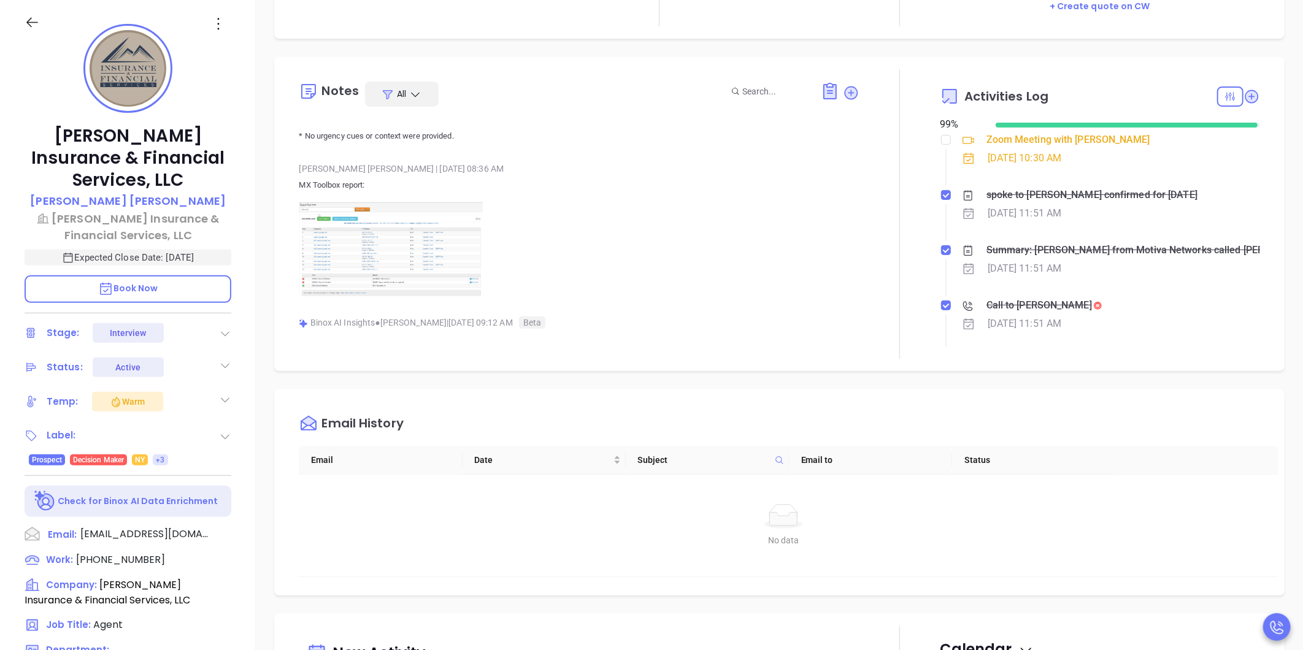
click at [429, 354] on div "Notes All Anabell Dominguez | Oct 13, 2025 11:51 AM spoke to Daniel confirmed f…" at bounding box center [579, 214] width 561 height 290
click at [415, 266] on img at bounding box center [391, 249] width 184 height 95
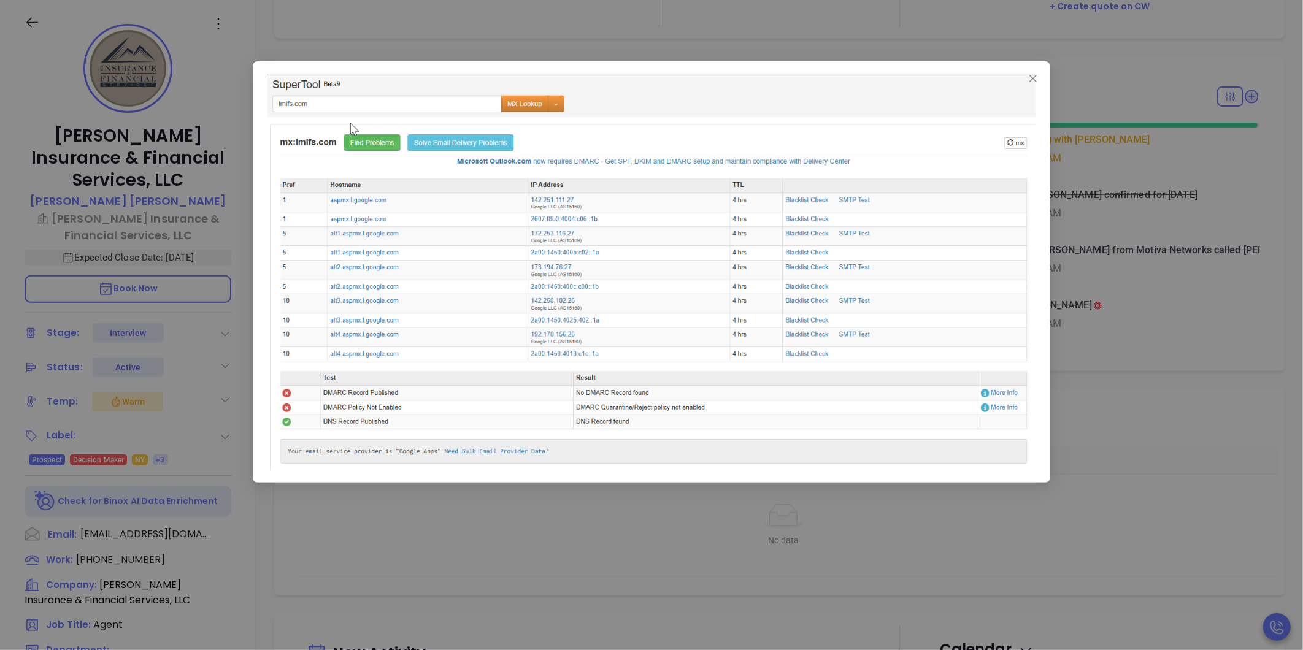
click at [460, 543] on div at bounding box center [651, 325] width 1303 height 650
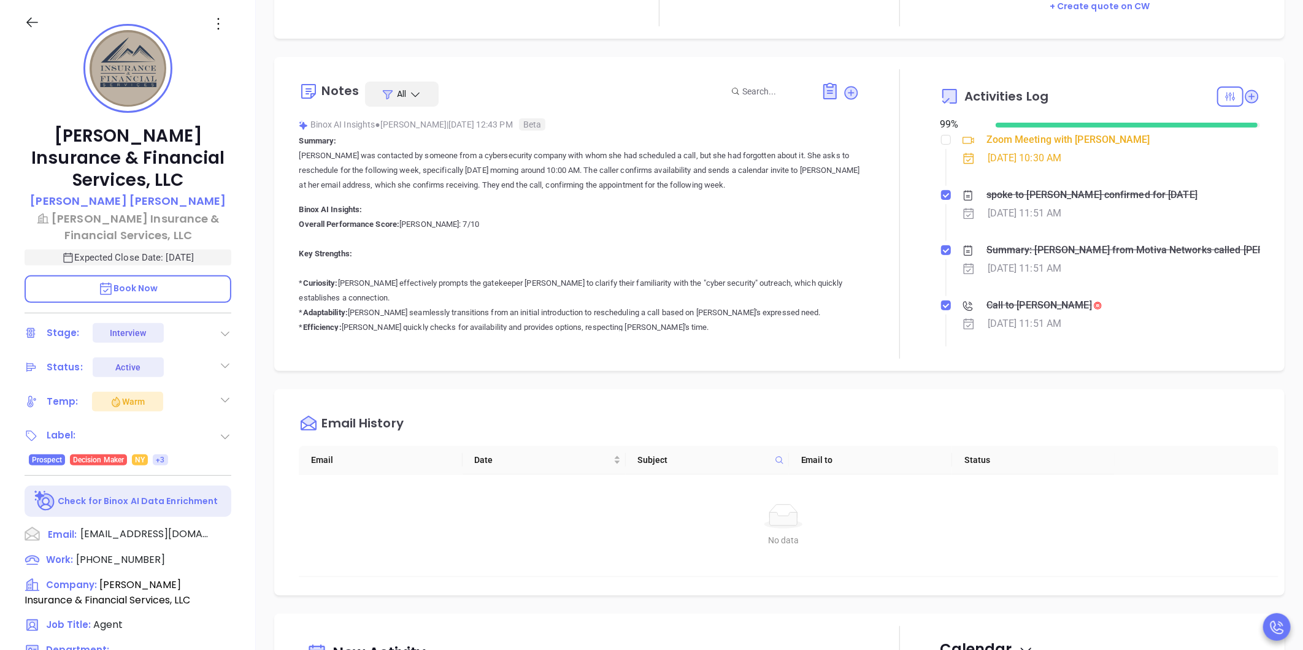
scroll to position [2113, 0]
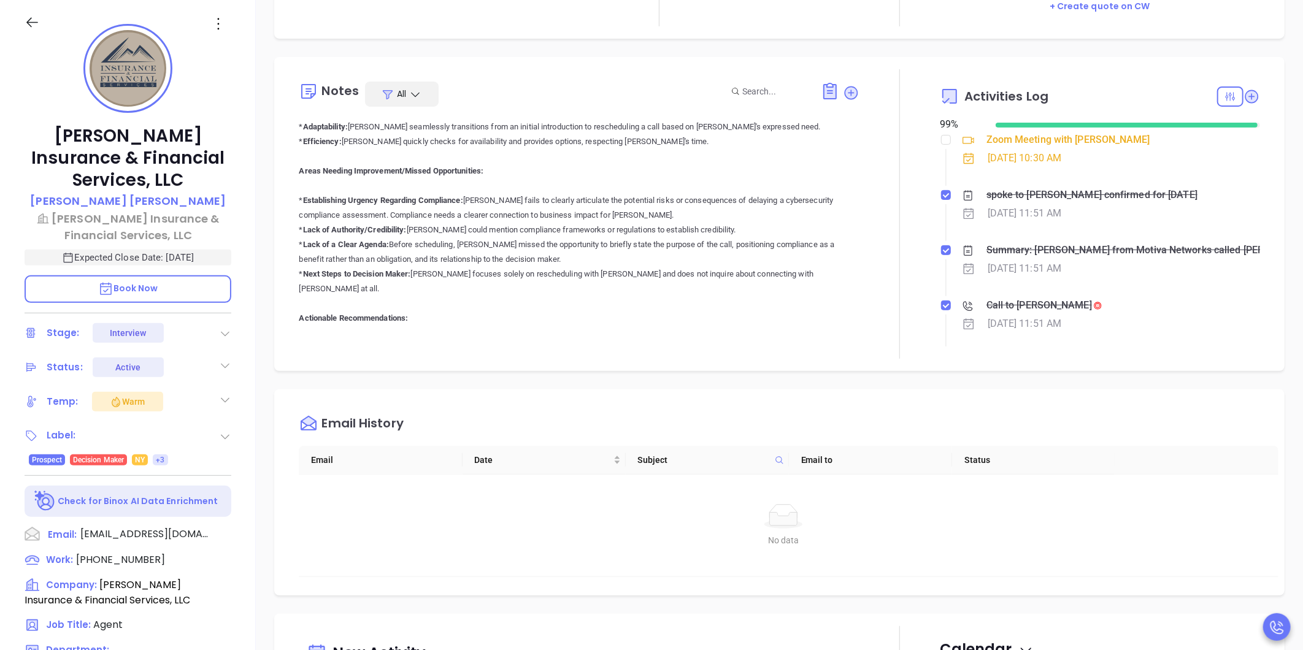
click at [551, 359] on div "Notes All Anabell Dominguez | Oct 13, 2025 11:51 AM spoke to Daniel confirmed f…" at bounding box center [779, 214] width 1010 height 314
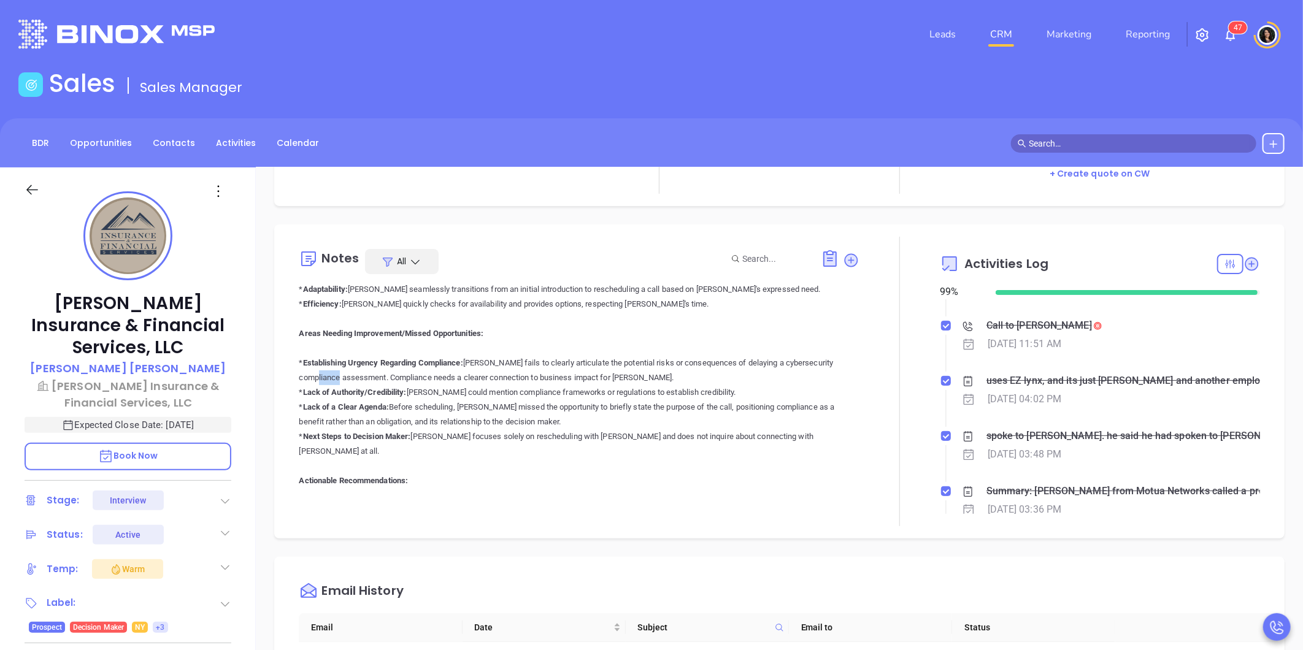
scroll to position [0, 0]
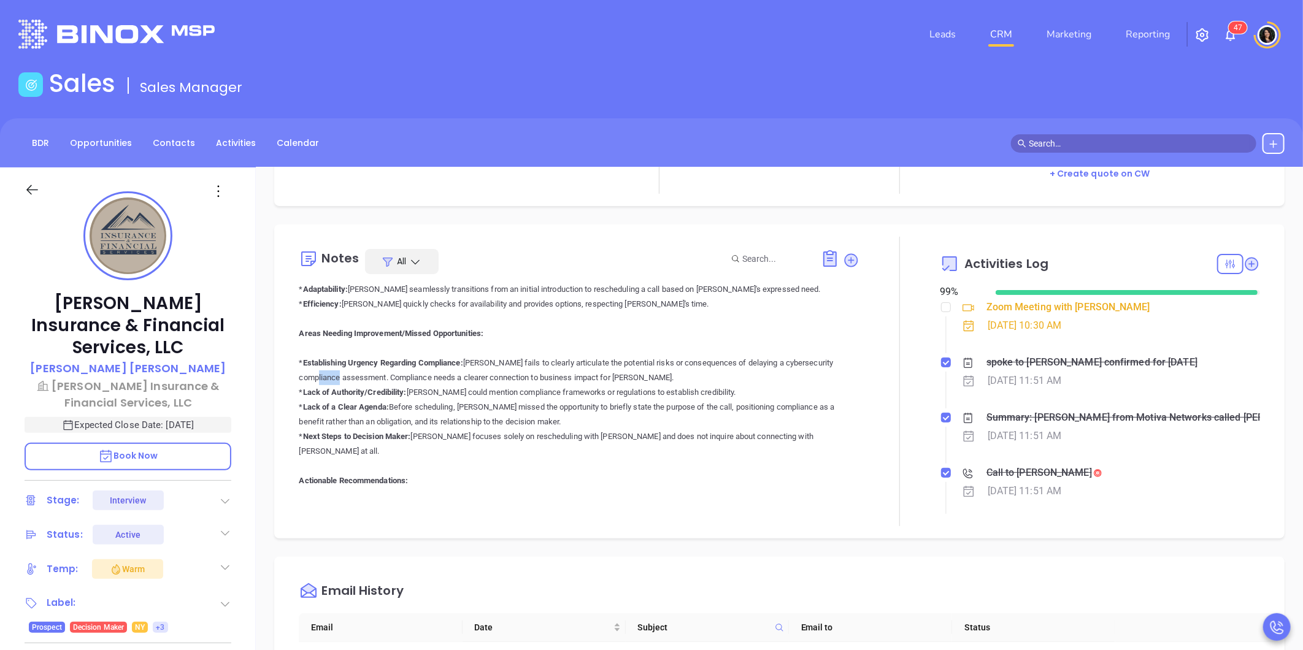
click at [1004, 34] on link "CRM" at bounding box center [1001, 34] width 32 height 25
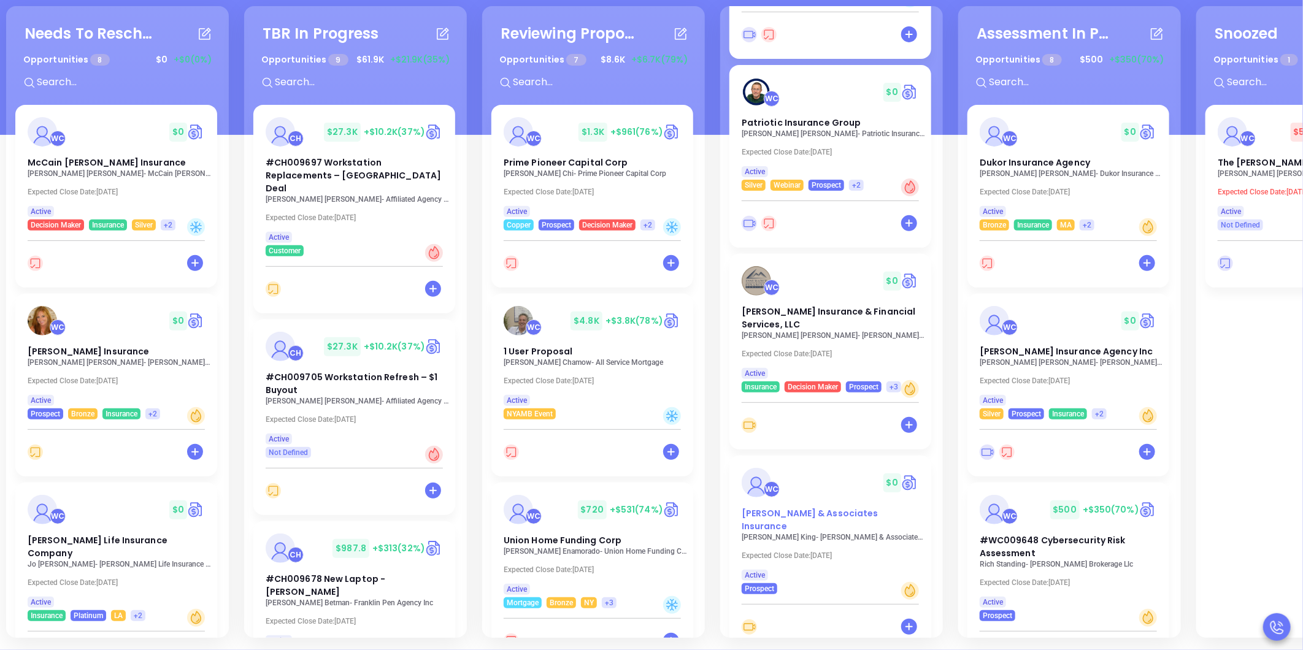
scroll to position [272, 0]
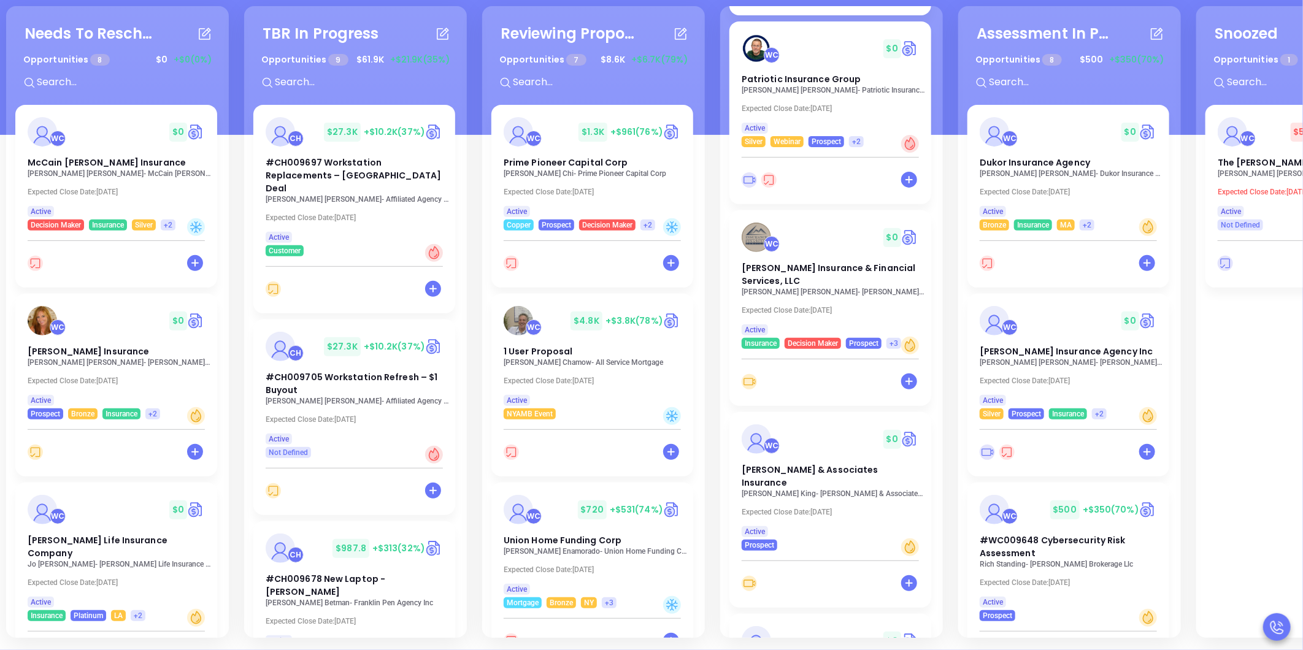
drag, startPoint x: 814, startPoint y: 463, endPoint x: 792, endPoint y: 456, distance: 23.1
click at [820, 288] on p "Daniel Lopez - L M Insurance & Financial Services, LLC" at bounding box center [834, 292] width 184 height 9
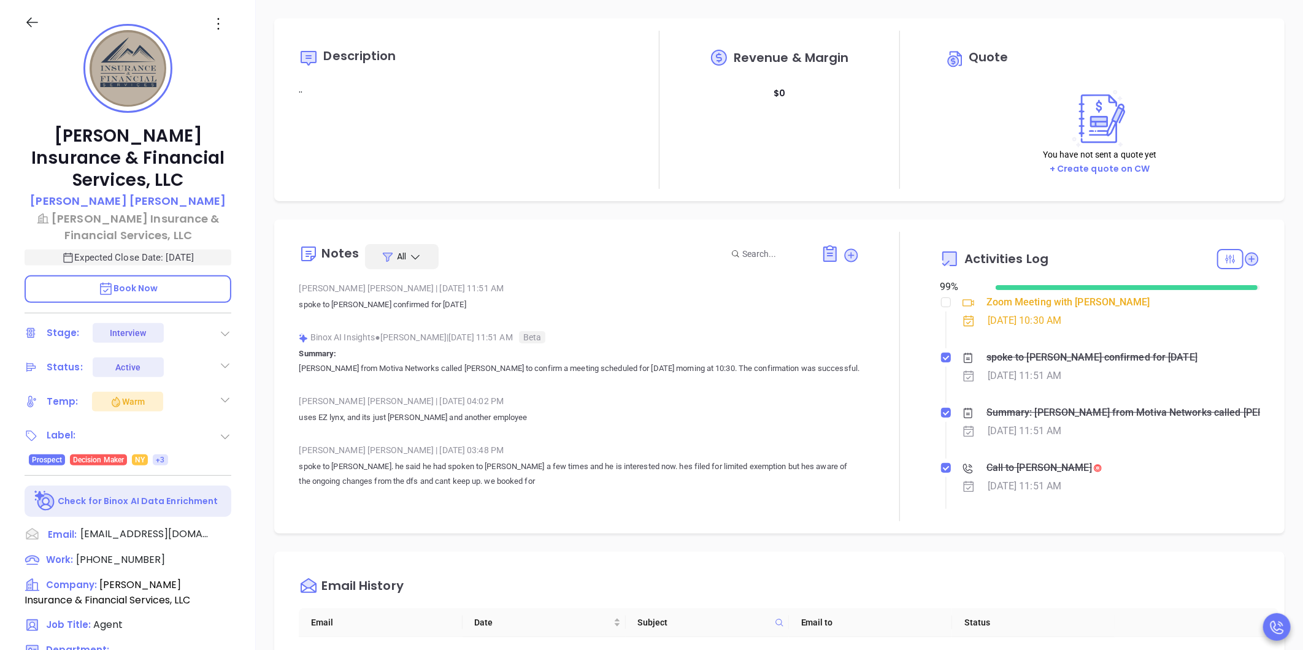
type input "[PERSON_NAME]"
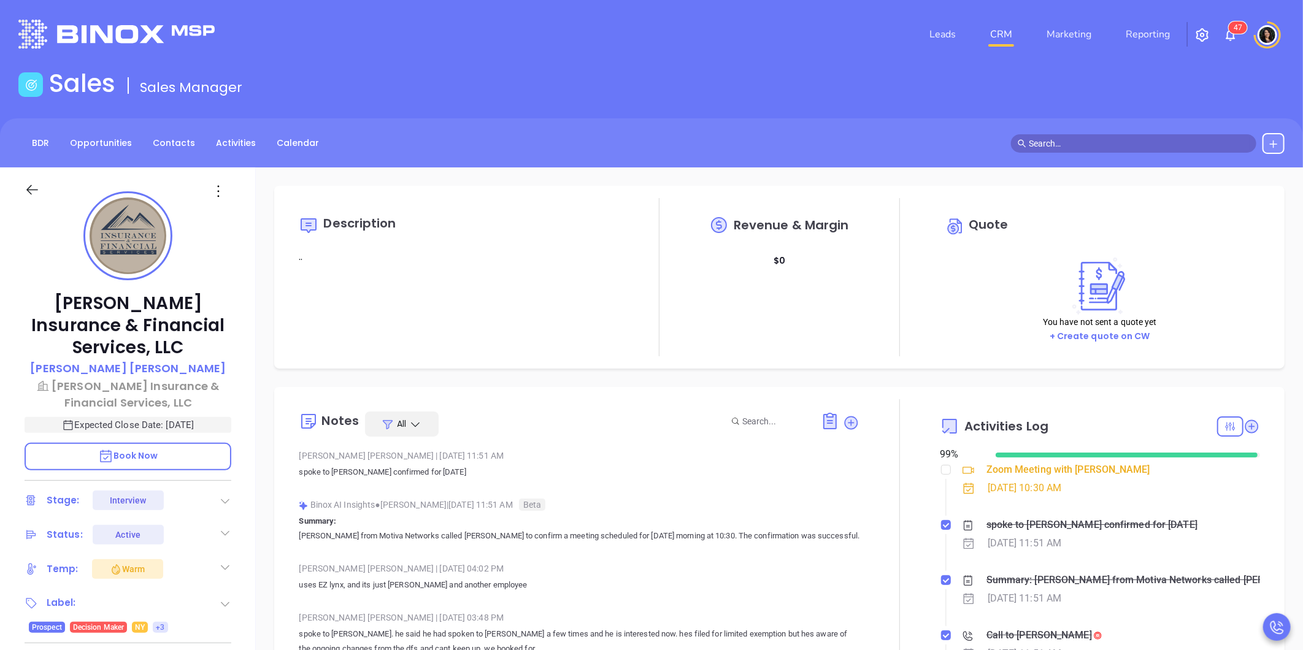
click at [848, 86] on div "Sales Sales Manager" at bounding box center [651, 86] width 1281 height 34
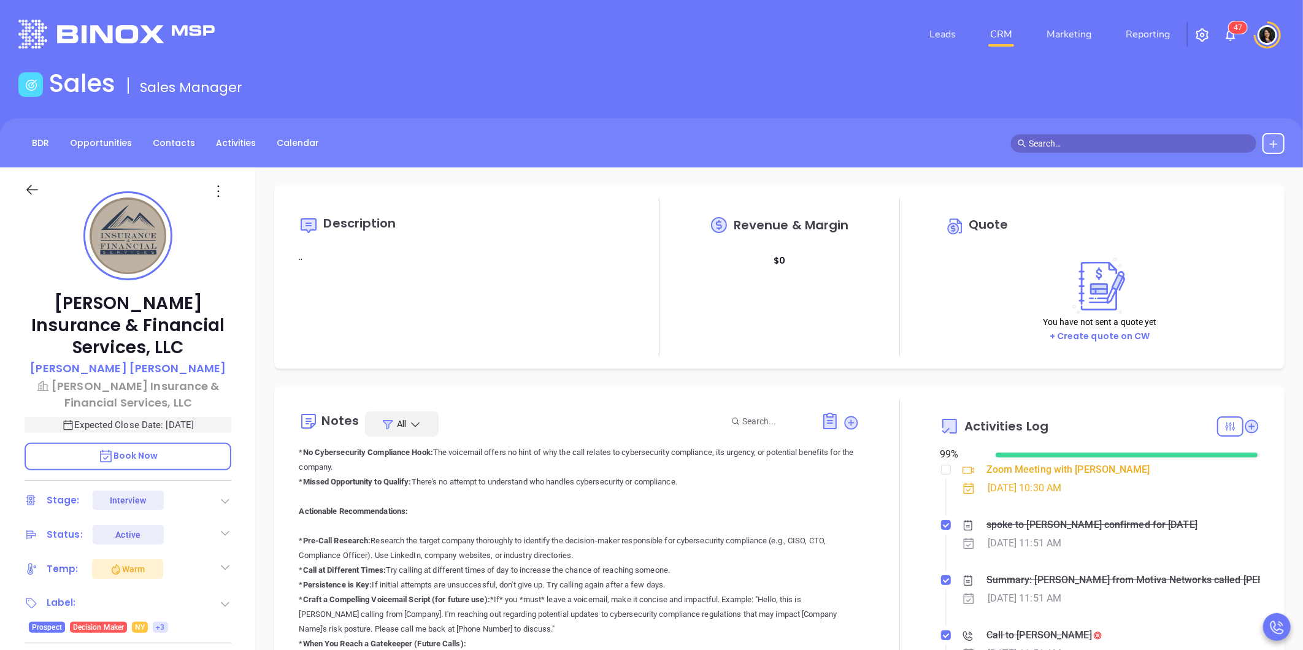
scroll to position [1445, 0]
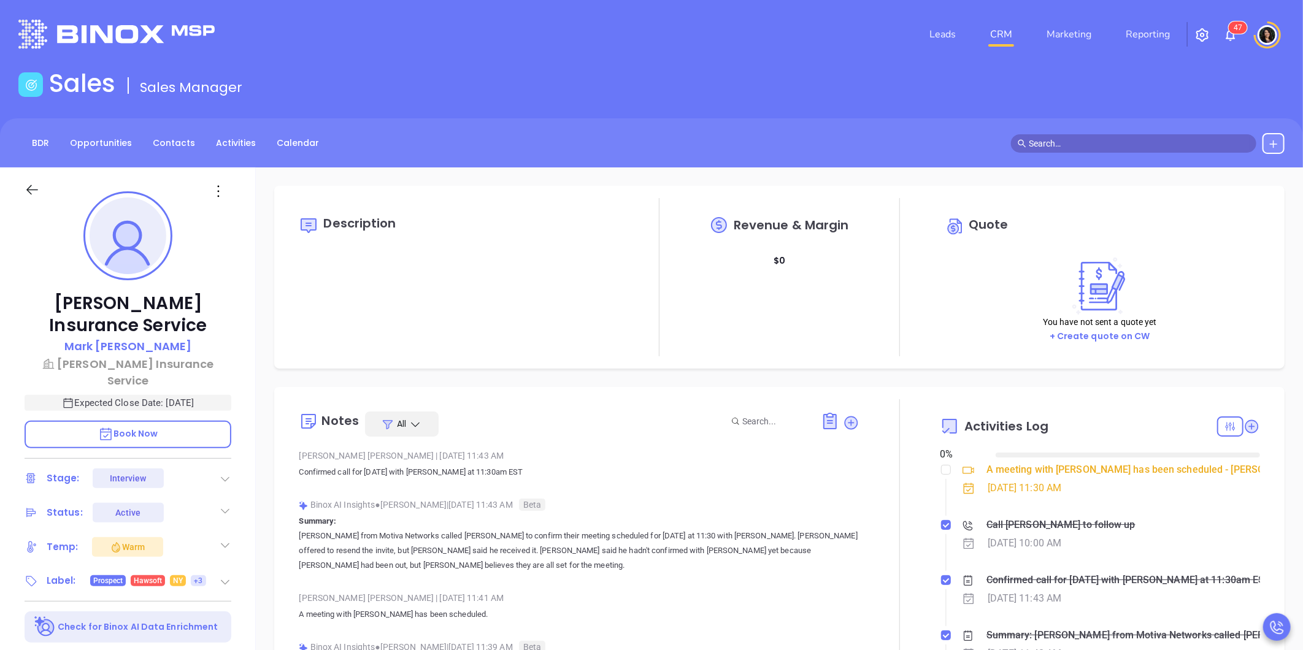
type input "[DATE]"
type input "[PERSON_NAME]"
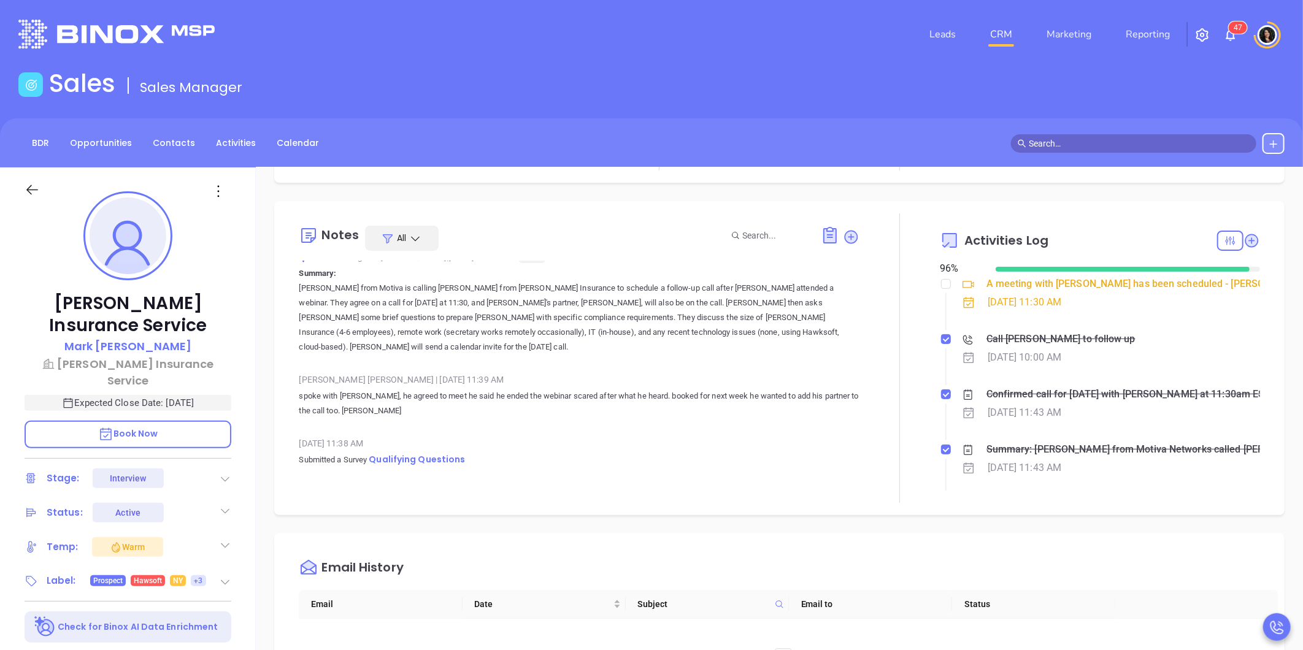
scroll to position [204, 0]
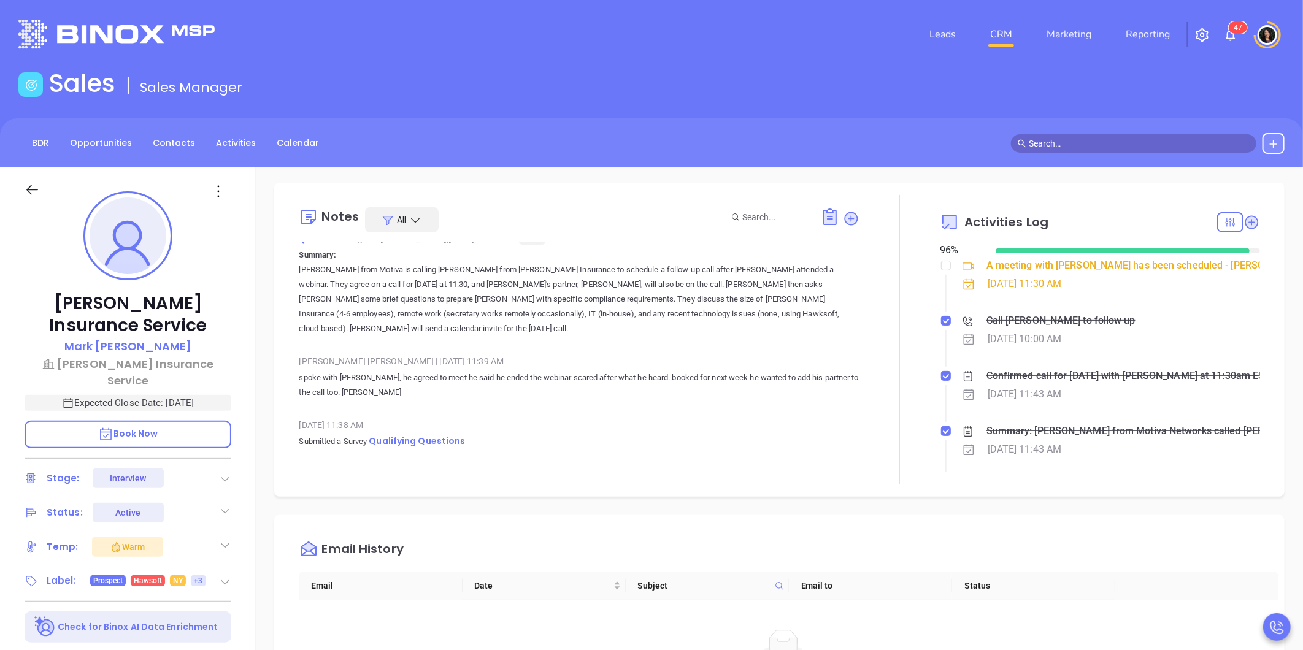
click at [244, 215] on div "Turnbull Insurance Service Mark Turnbull Turnbull Insurance Service Expected Cl…" at bounding box center [128, 573] width 256 height 813
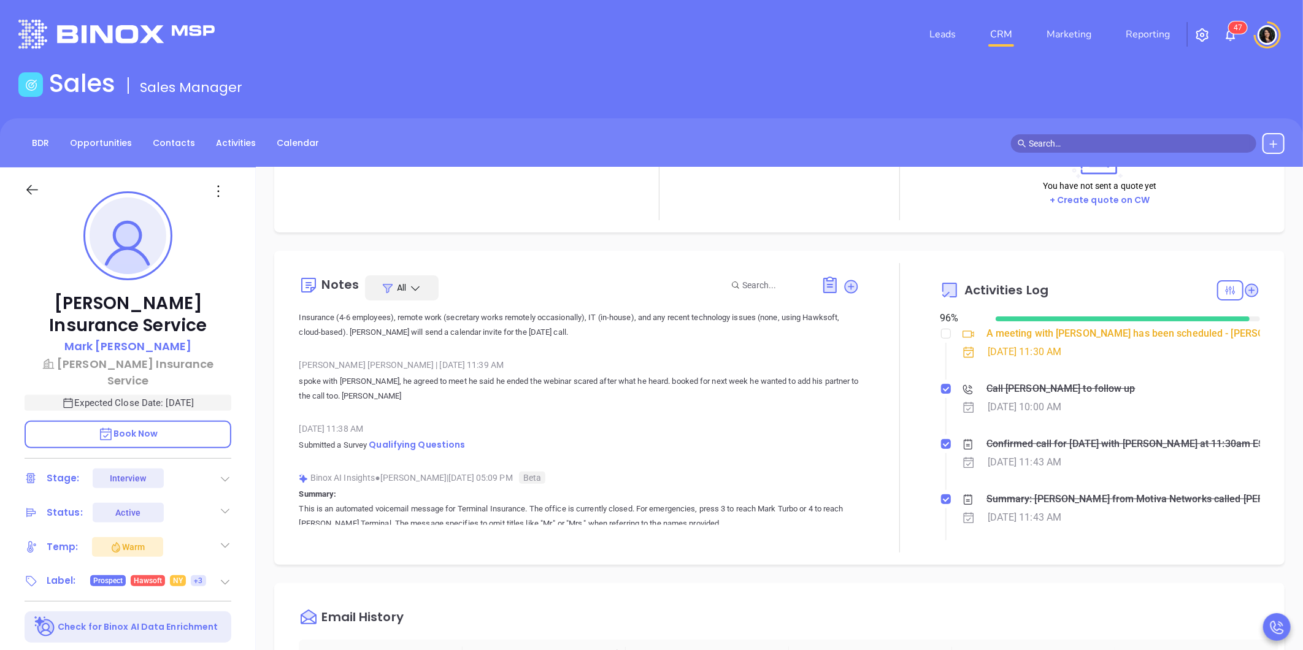
scroll to position [206, 0]
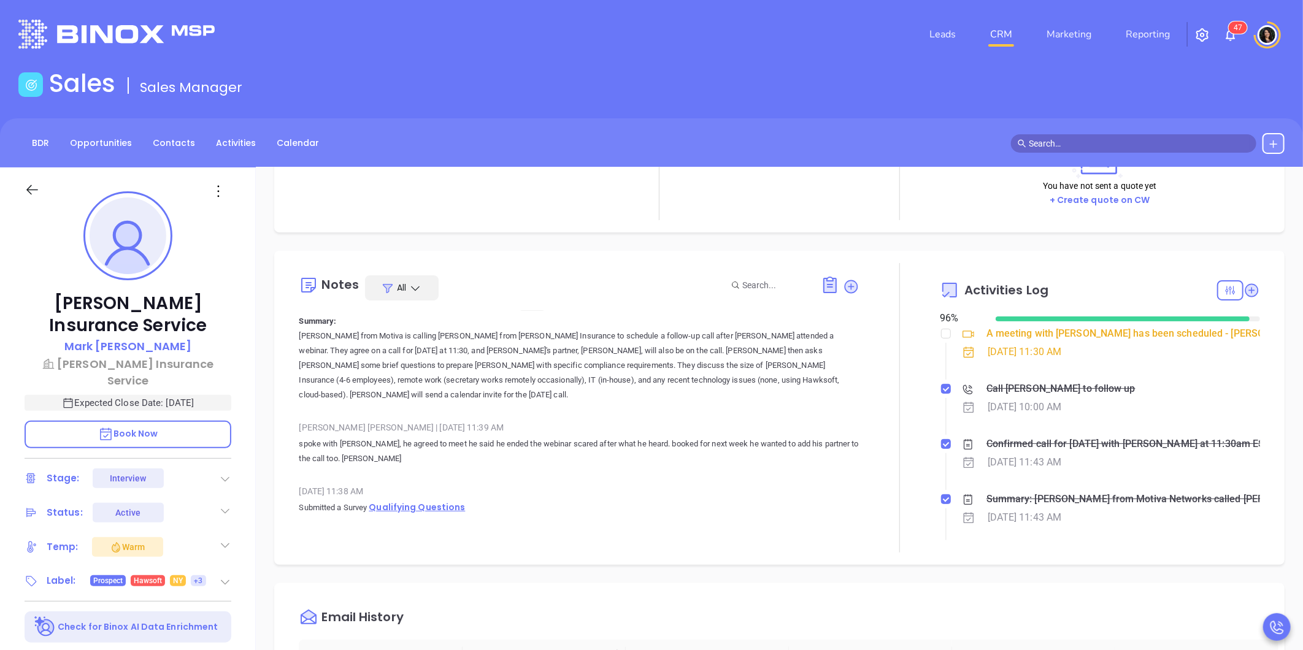
click at [422, 501] on span "Qualifying Questions" at bounding box center [417, 507] width 96 height 12
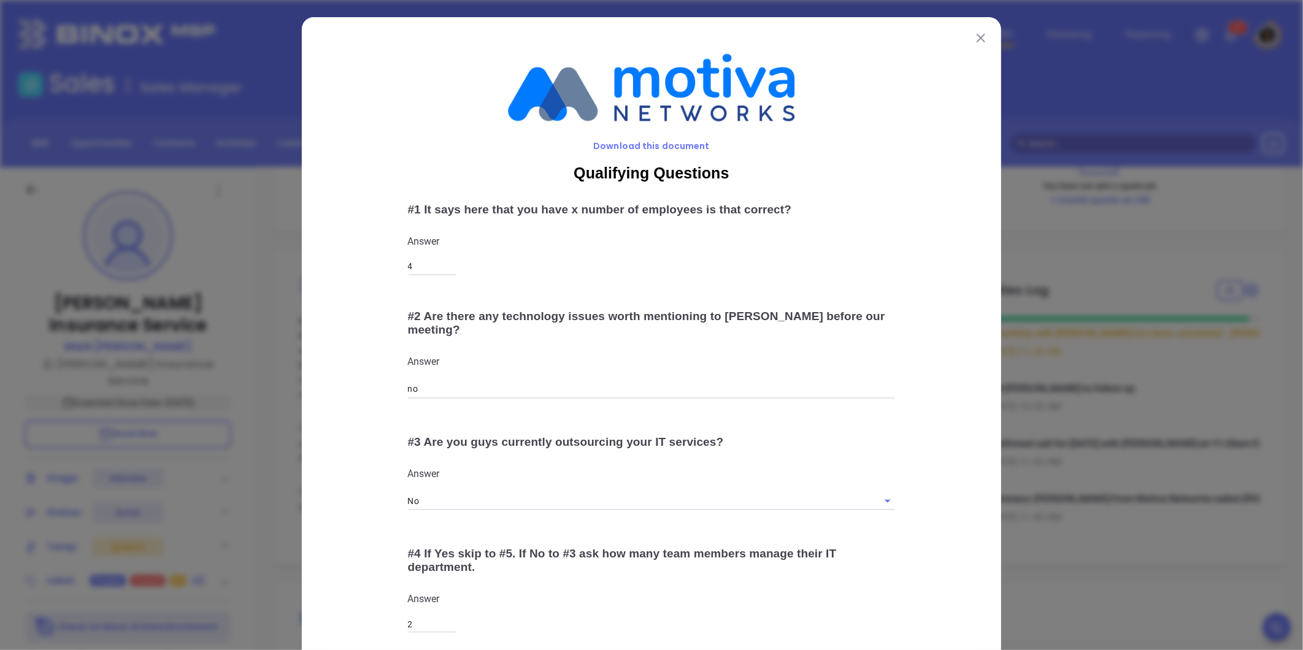
click at [279, 365] on div "Download this document Qualifying Questions # 1 It says here that you have x nu…" at bounding box center [651, 325] width 1303 height 650
click at [278, 374] on div "Download this document Qualifying Questions # 1 It says here that you have x nu…" at bounding box center [651, 325] width 1303 height 650
click at [978, 36] on img at bounding box center [981, 38] width 9 height 9
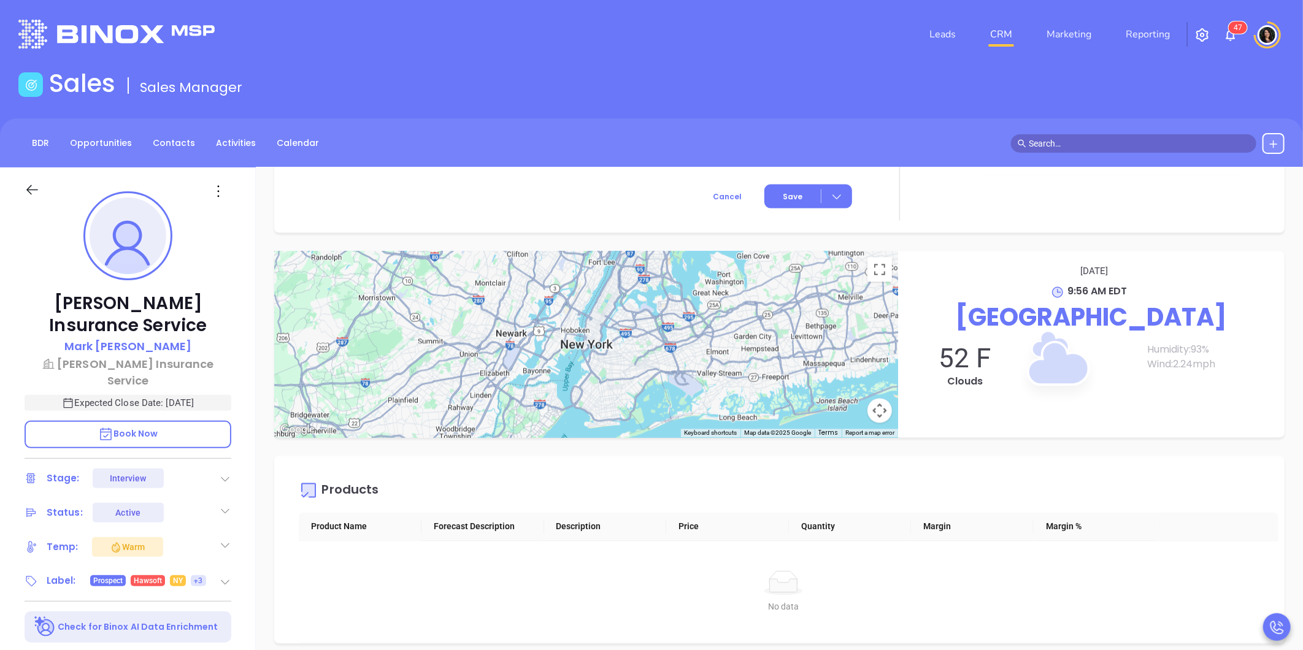
scroll to position [376, 0]
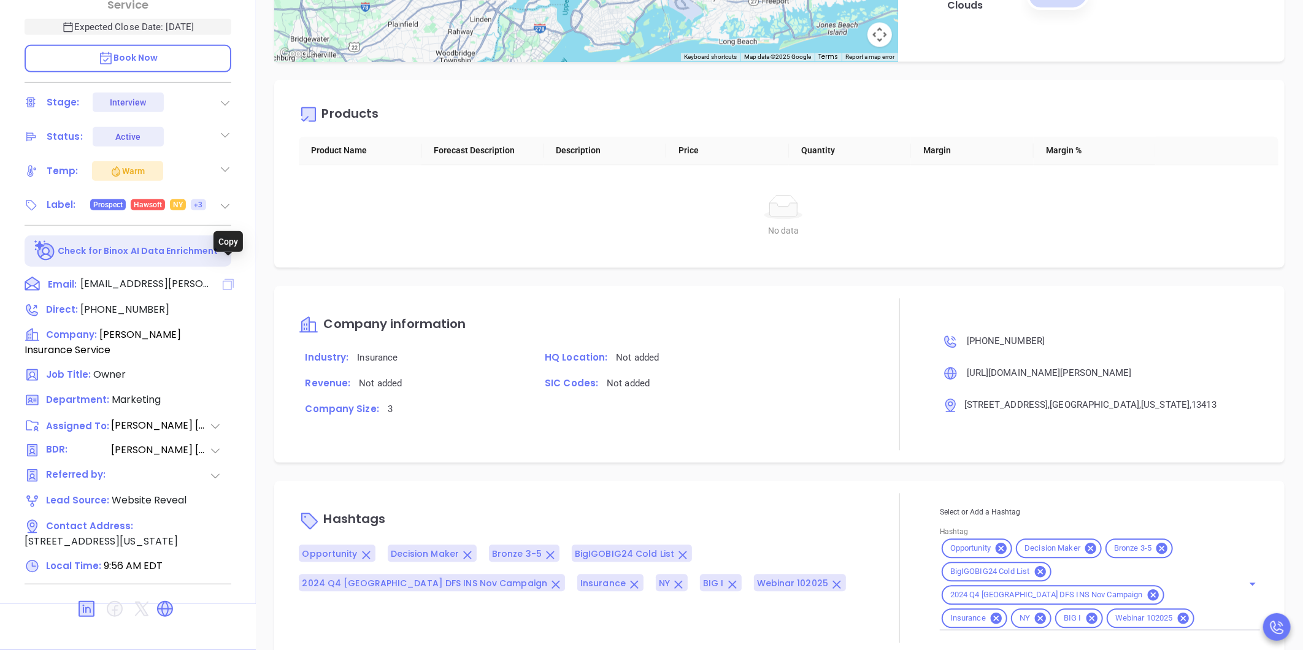
click at [223, 279] on icon at bounding box center [228, 284] width 11 height 11
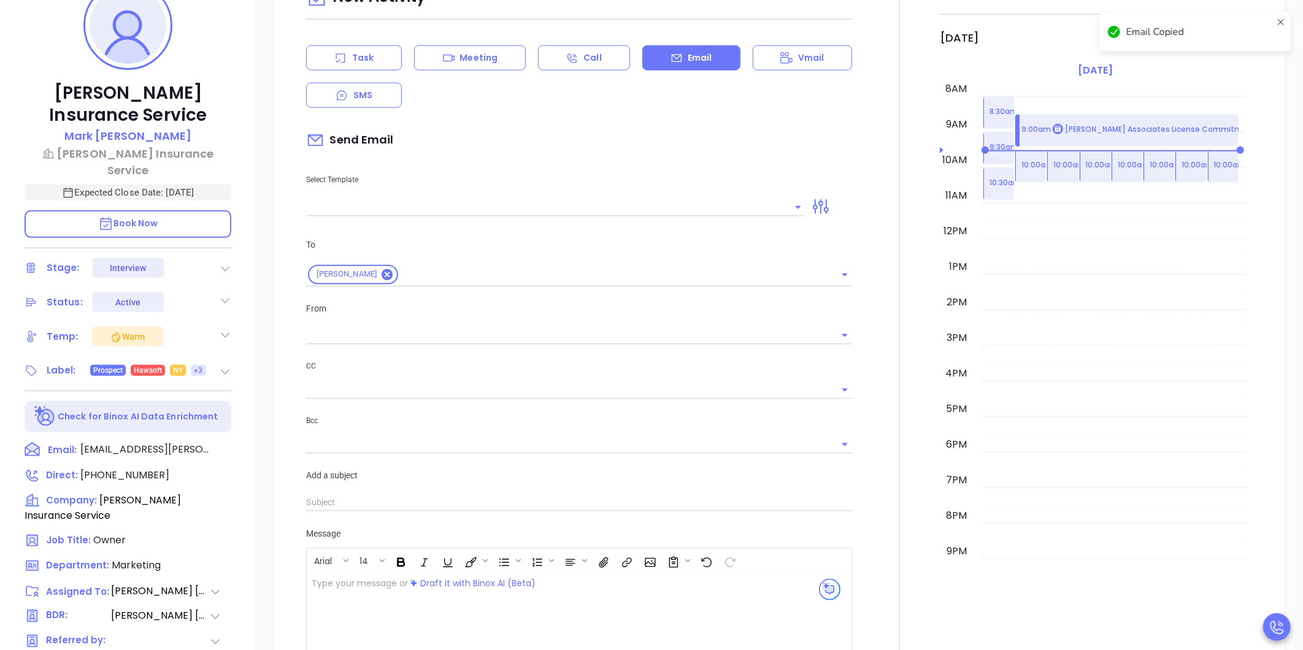
scroll to position [167, 0]
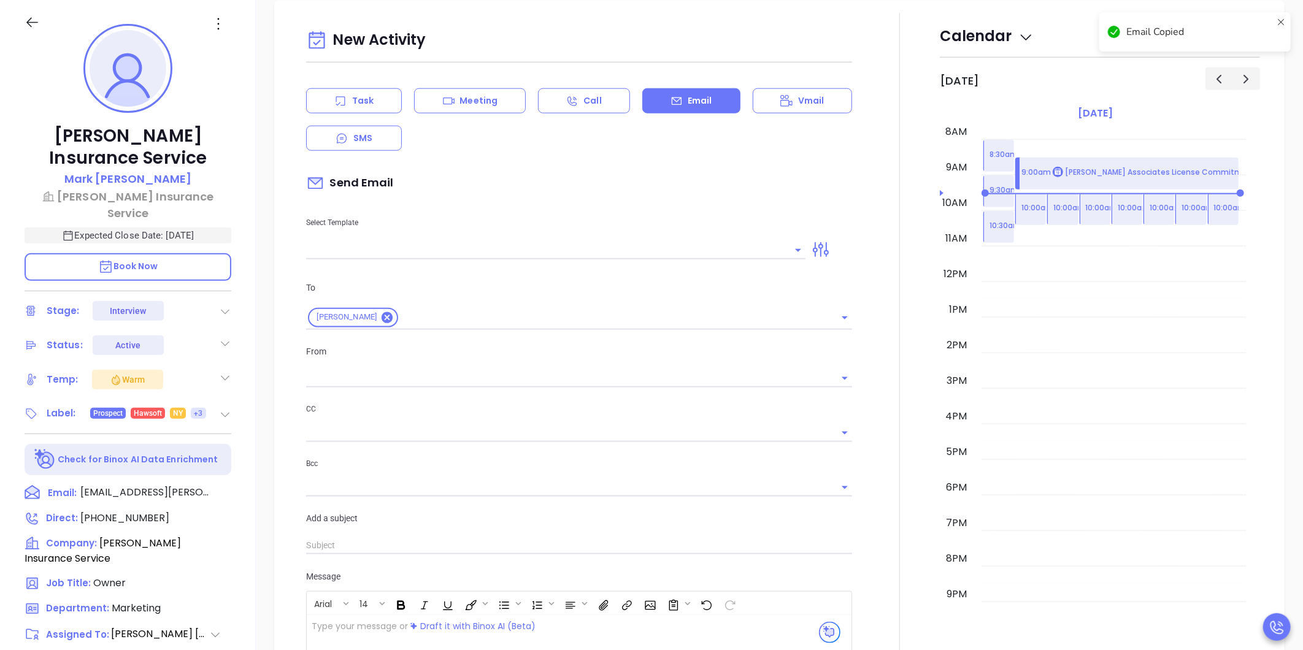
type input "[PERSON_NAME]"
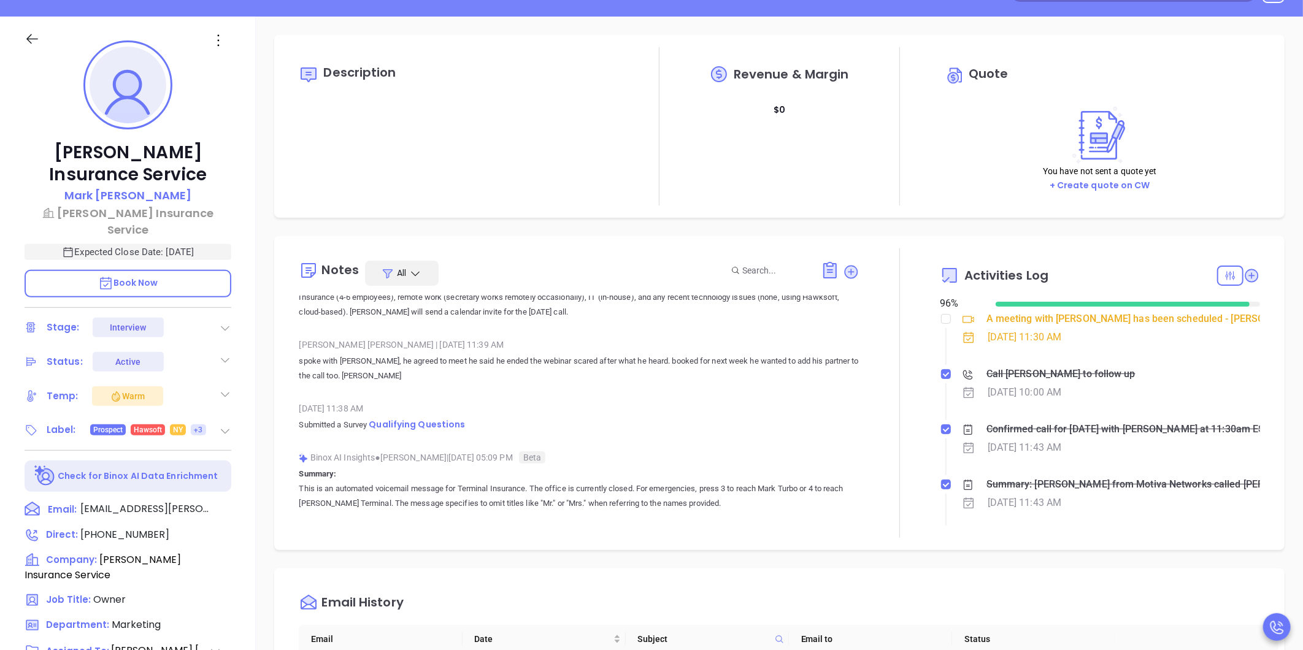
scroll to position [0, 0]
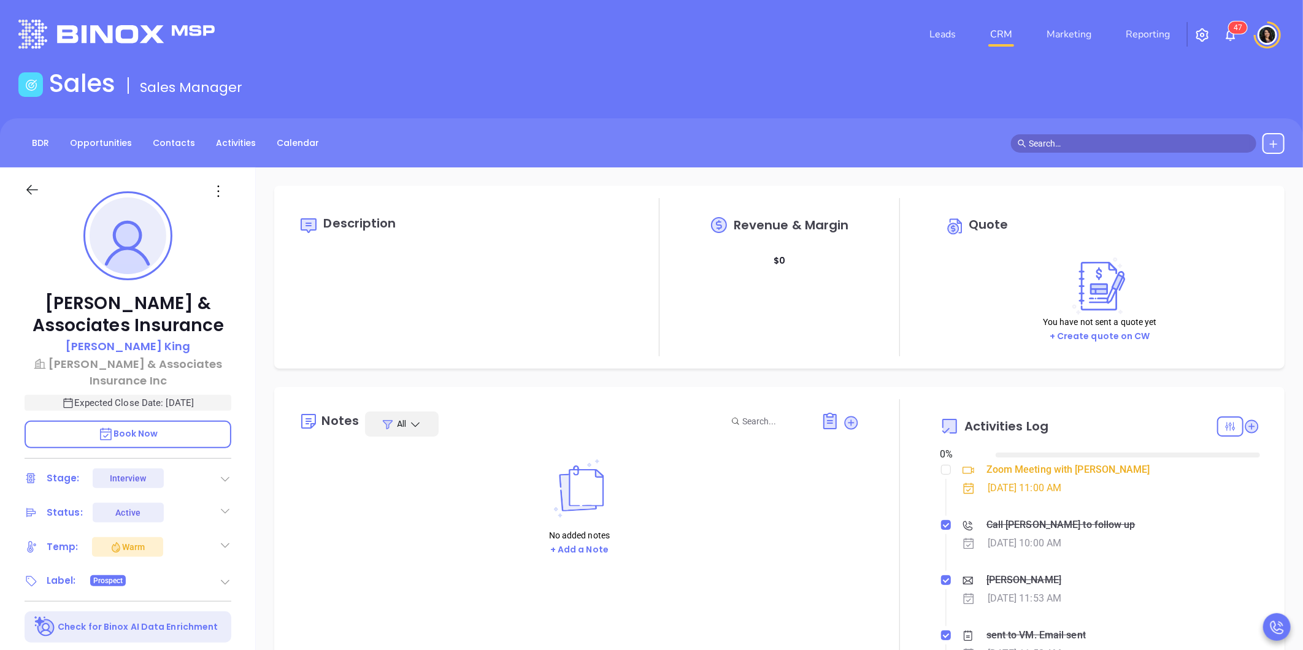
type input "[DATE]"
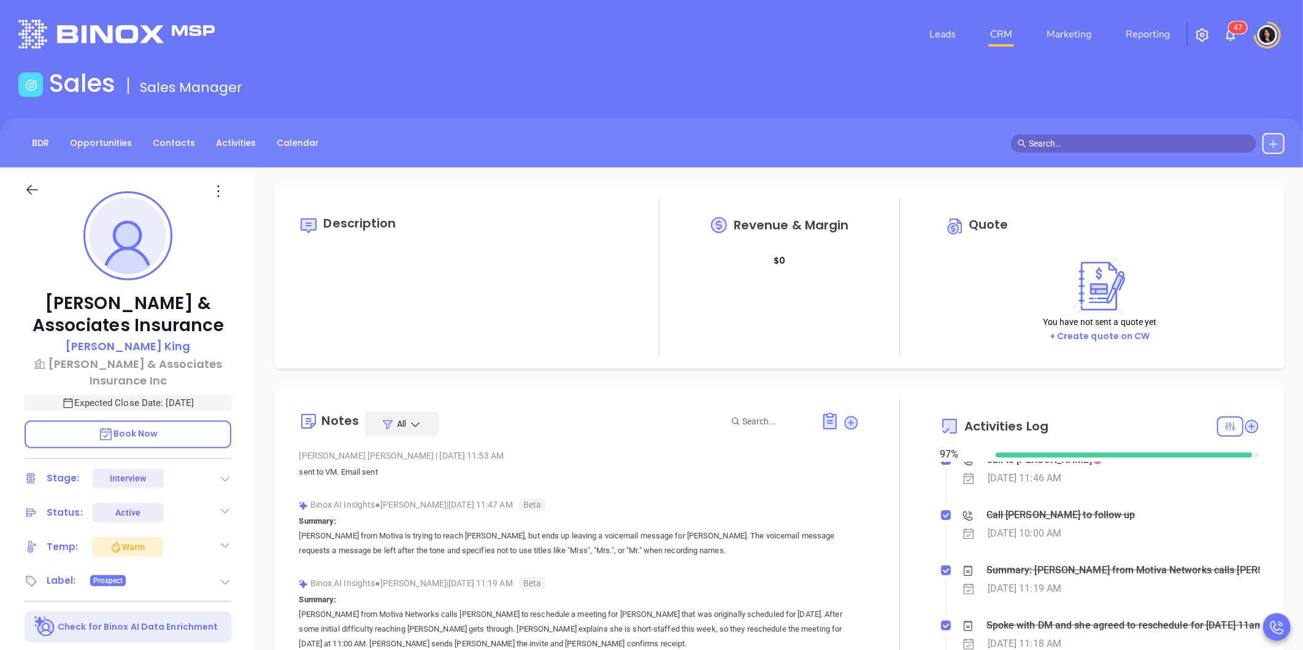
type input "[PERSON_NAME]"
